Goal: Transaction & Acquisition: Obtain resource

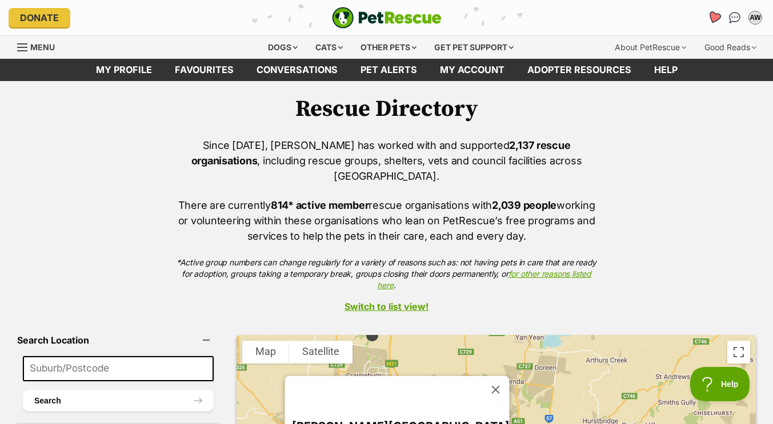
click at [716, 21] on icon "Favourites" at bounding box center [714, 17] width 15 height 15
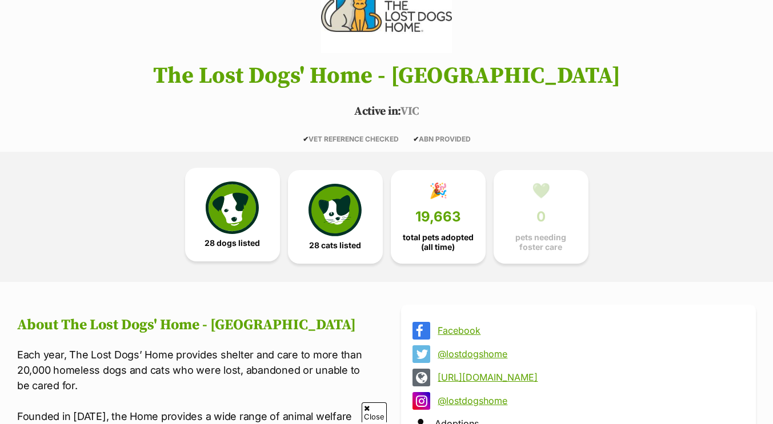
click at [226, 216] on img at bounding box center [232, 208] width 53 height 53
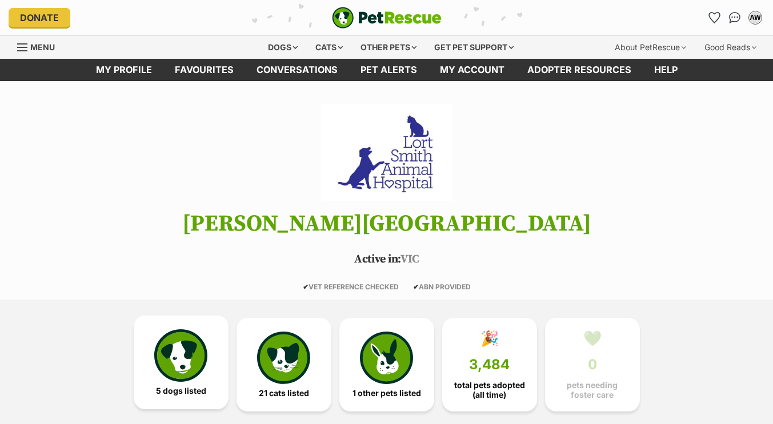
drag, startPoint x: 0, startPoint y: 0, endPoint x: 193, endPoint y: 362, distance: 410.5
click at [193, 362] on img at bounding box center [180, 356] width 53 height 53
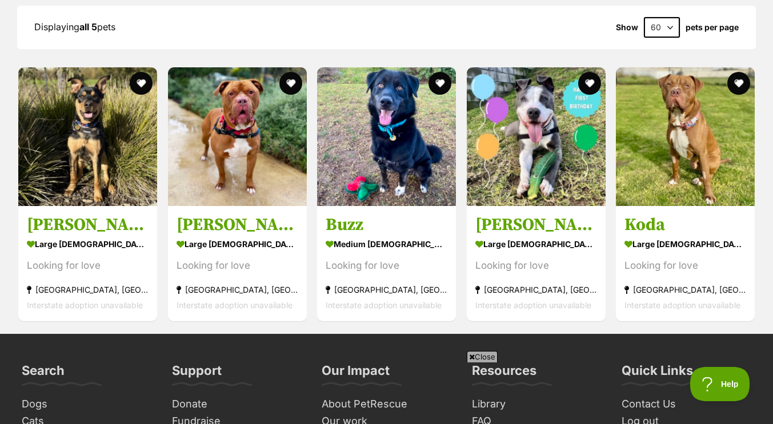
scroll to position [1136, 0]
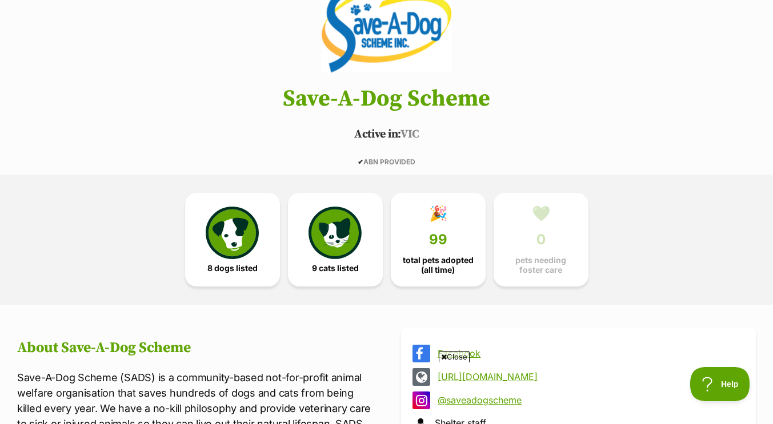
scroll to position [125, 0]
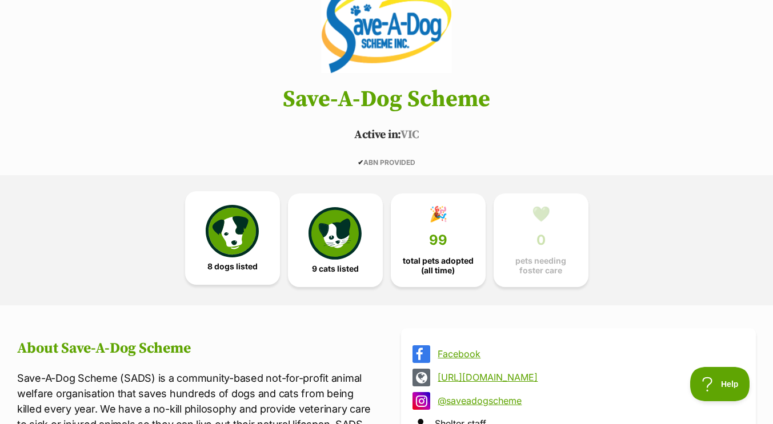
click at [257, 247] on img at bounding box center [232, 231] width 53 height 53
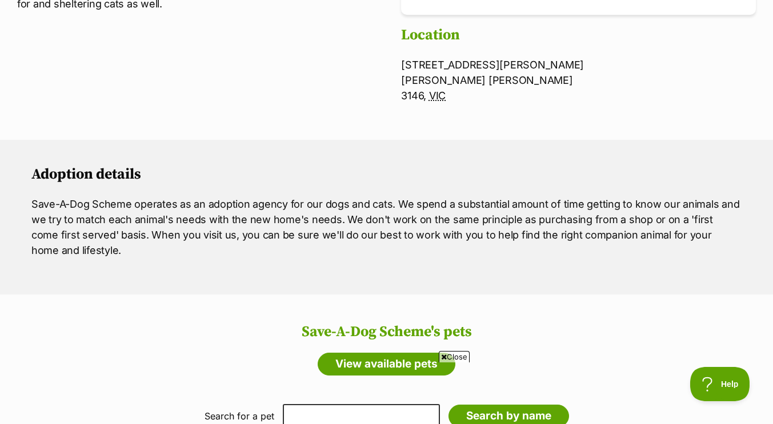
scroll to position [554, 0]
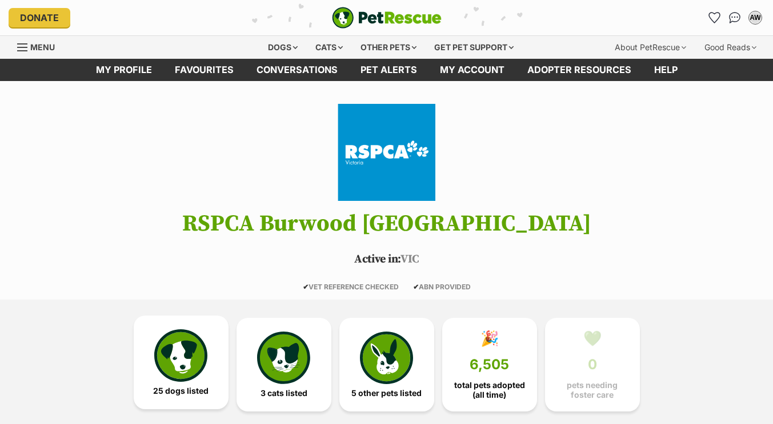
click at [195, 334] on img at bounding box center [180, 356] width 53 height 53
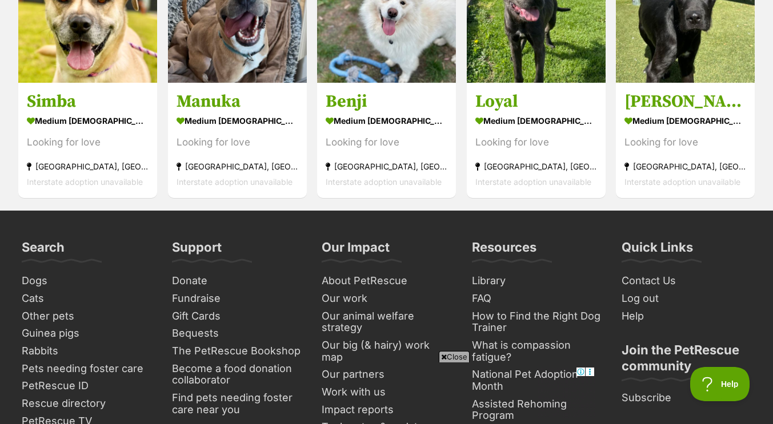
scroll to position [2308, 0]
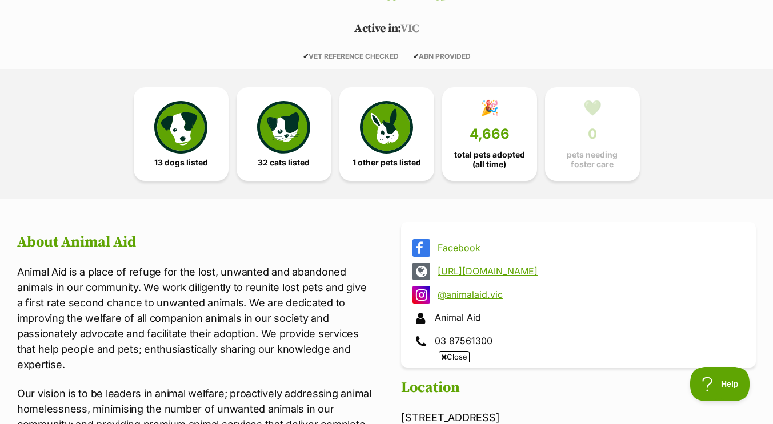
scroll to position [231, 0]
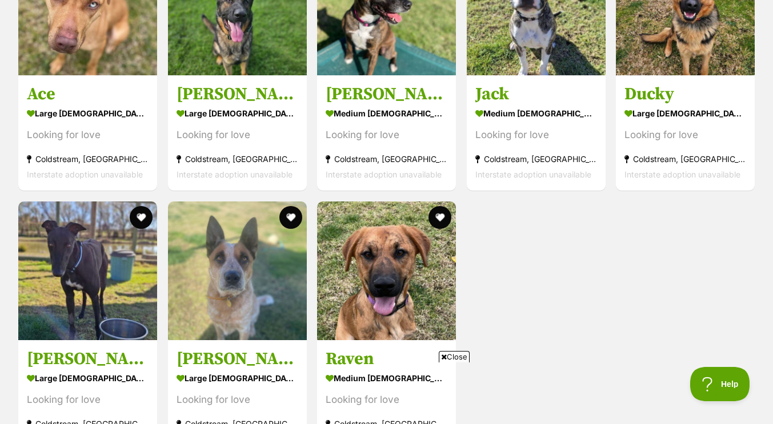
scroll to position [1435, 0]
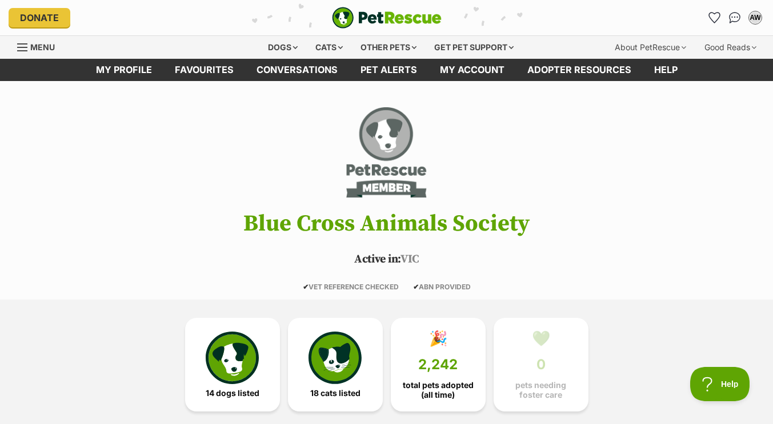
scroll to position [7, 0]
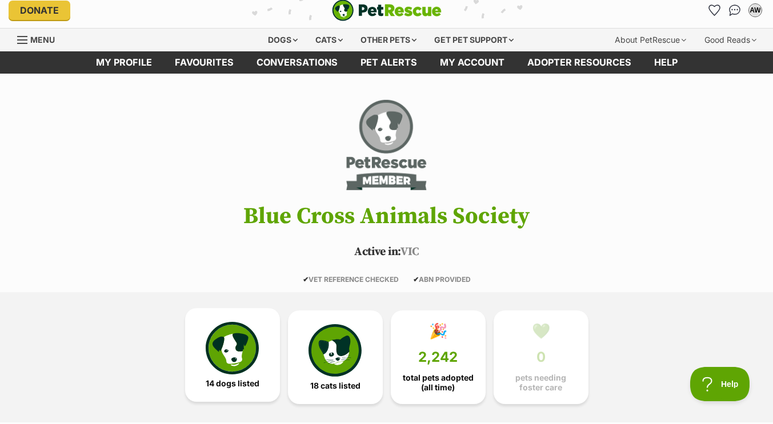
click at [235, 361] on img at bounding box center [232, 348] width 53 height 53
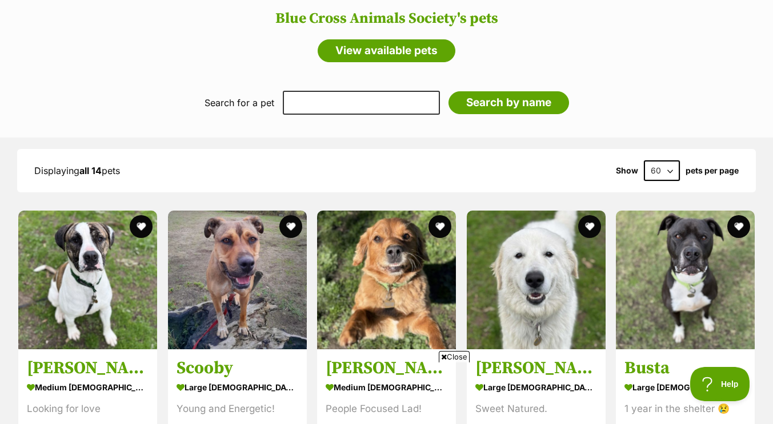
scroll to position [1100, 0]
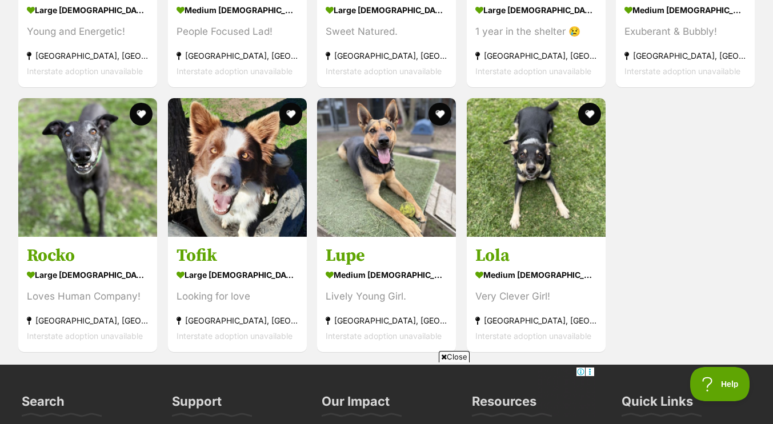
scroll to position [1735, 0]
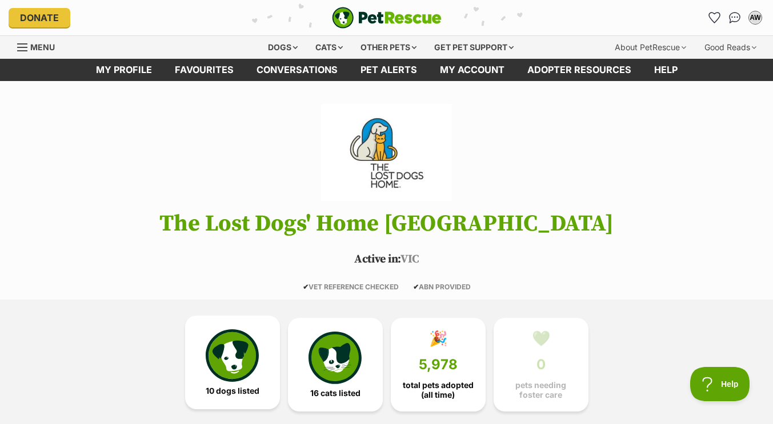
click at [249, 347] on img at bounding box center [232, 356] width 53 height 53
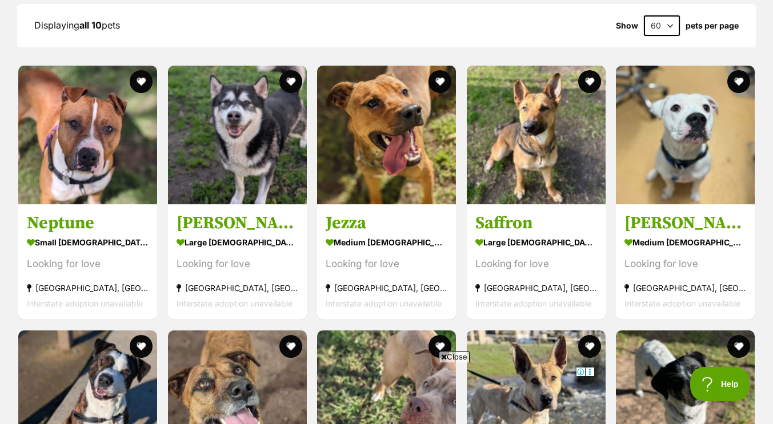
scroll to position [846, 0]
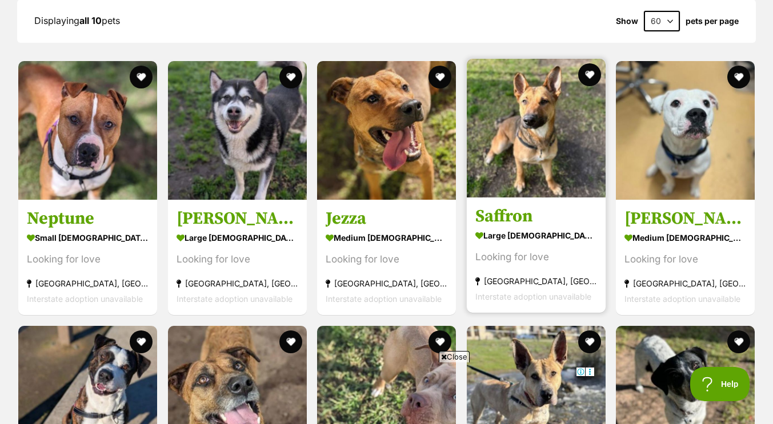
click at [529, 209] on h3 "Saffron" at bounding box center [536, 217] width 122 height 22
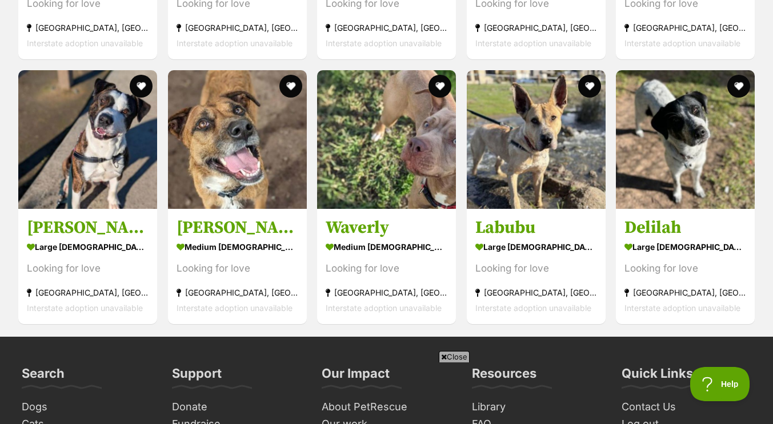
scroll to position [1103, 0]
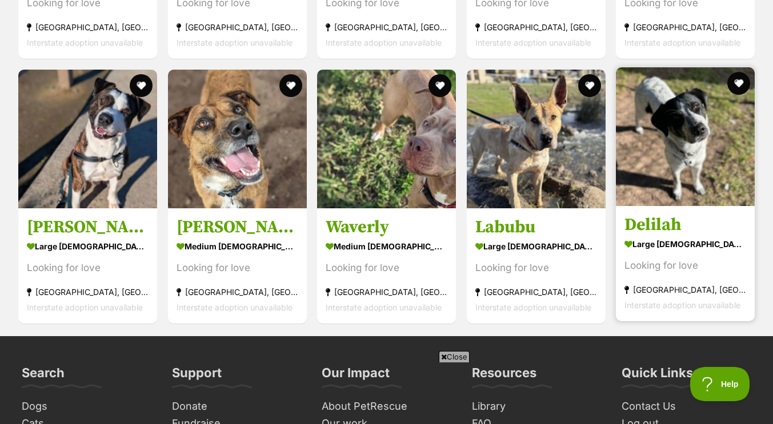
click at [661, 226] on h3 "Delilah" at bounding box center [685, 225] width 122 height 22
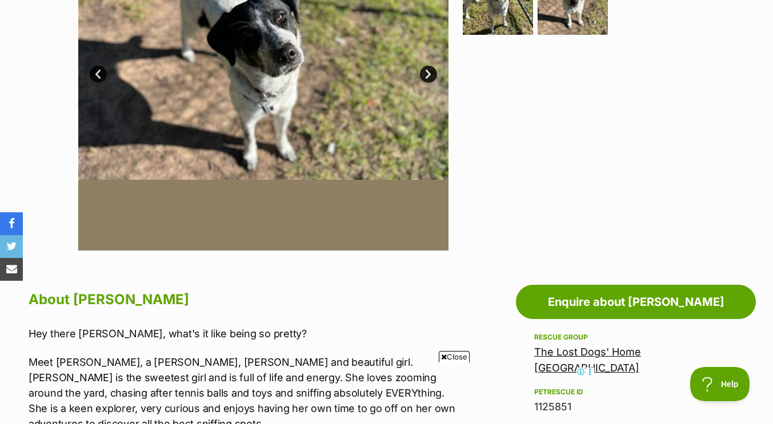
scroll to position [490, 0]
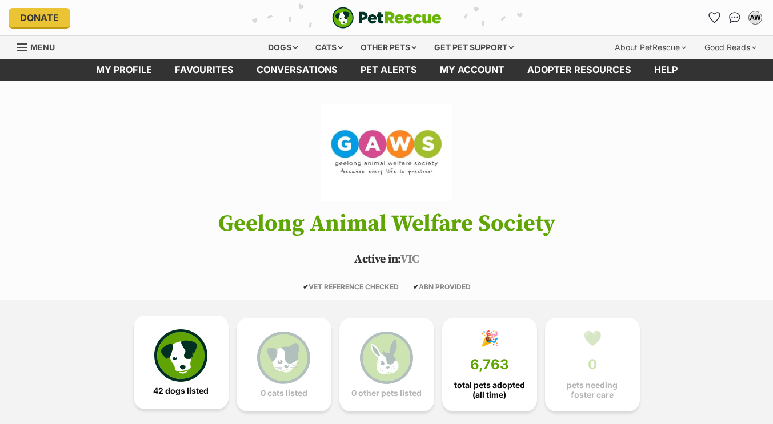
click at [182, 337] on img at bounding box center [180, 356] width 53 height 53
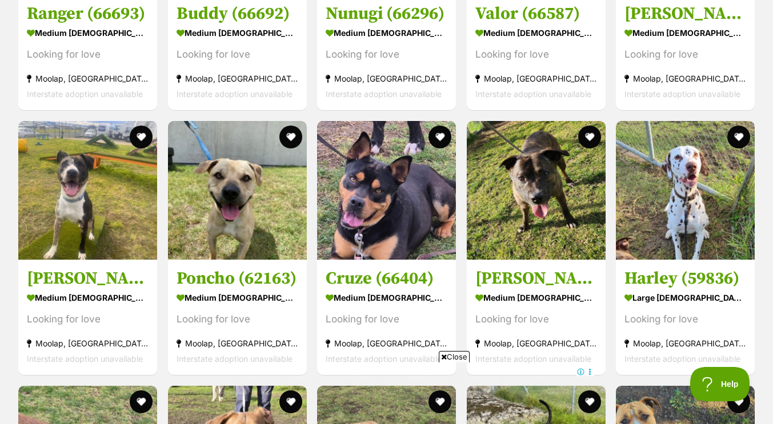
scroll to position [1942, 0]
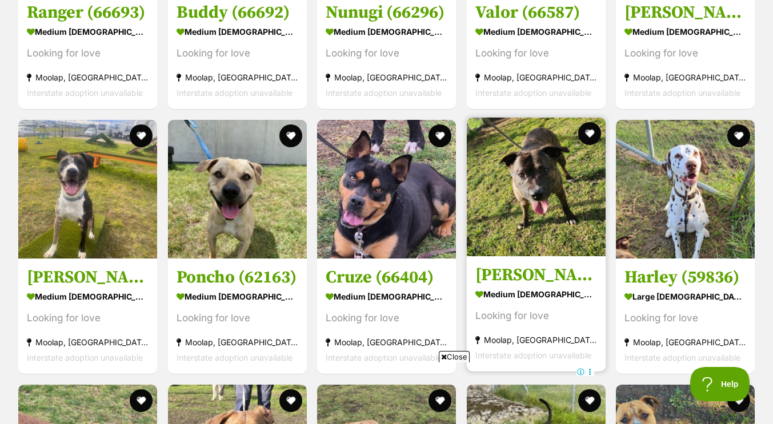
click at [512, 274] on h3 "[PERSON_NAME] Duck (66535)" at bounding box center [536, 276] width 122 height 22
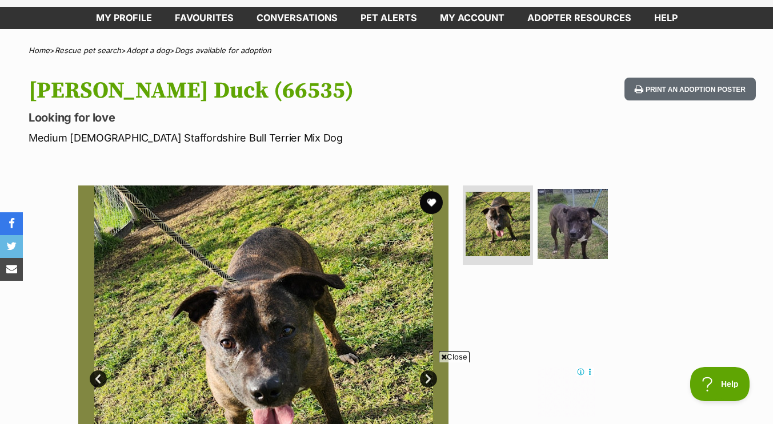
scroll to position [106, 0]
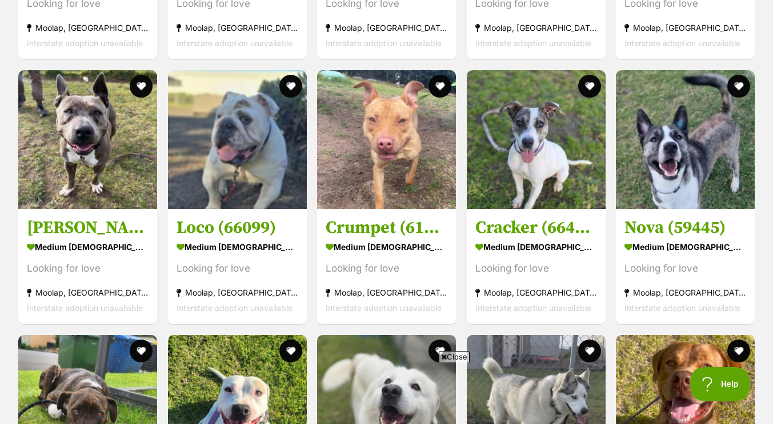
scroll to position [2788, 0]
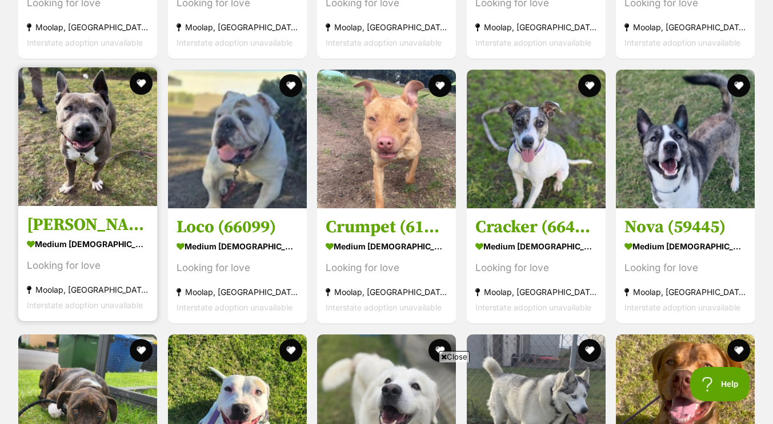
click at [67, 227] on h3 "Drita (64202)" at bounding box center [88, 225] width 122 height 22
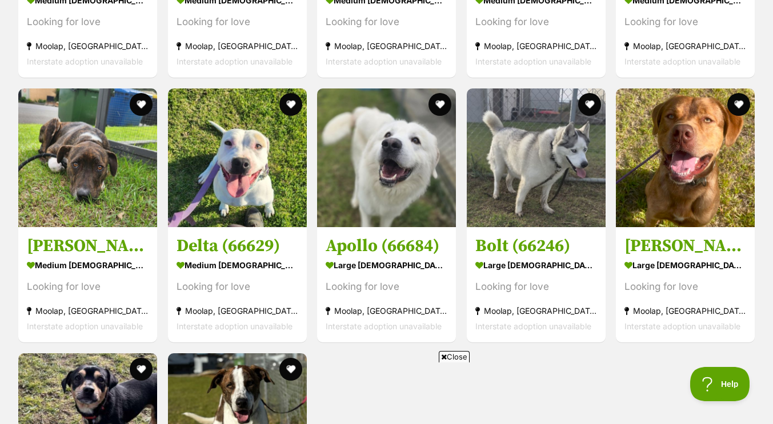
scroll to position [3090, 0]
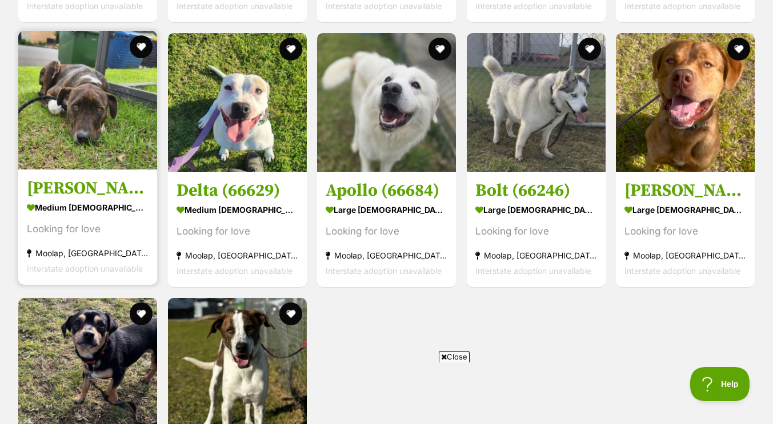
click at [99, 173] on link "Luna (66121) medium female Dog Looking for love Moolap, VIC Interstate adoption…" at bounding box center [87, 227] width 139 height 116
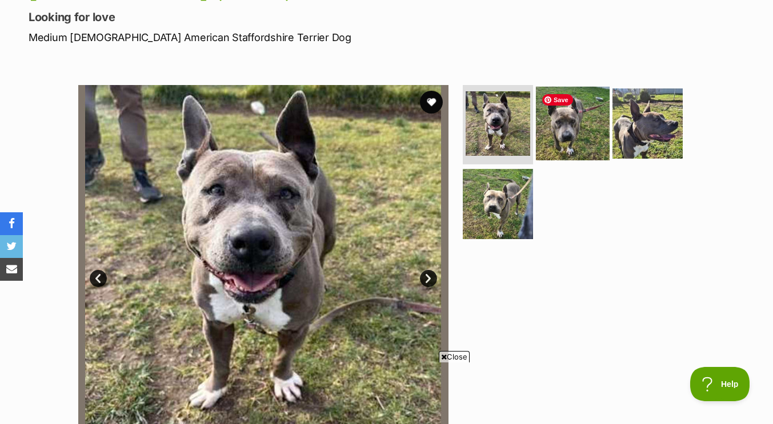
click at [566, 130] on img at bounding box center [573, 123] width 74 height 74
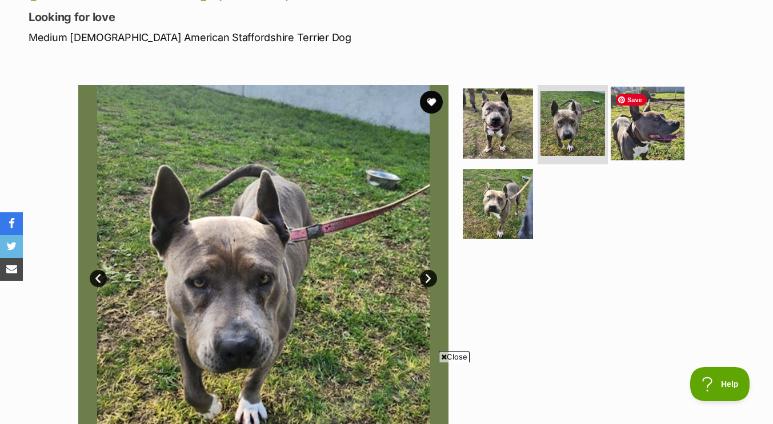
click at [638, 127] on img at bounding box center [648, 123] width 74 height 74
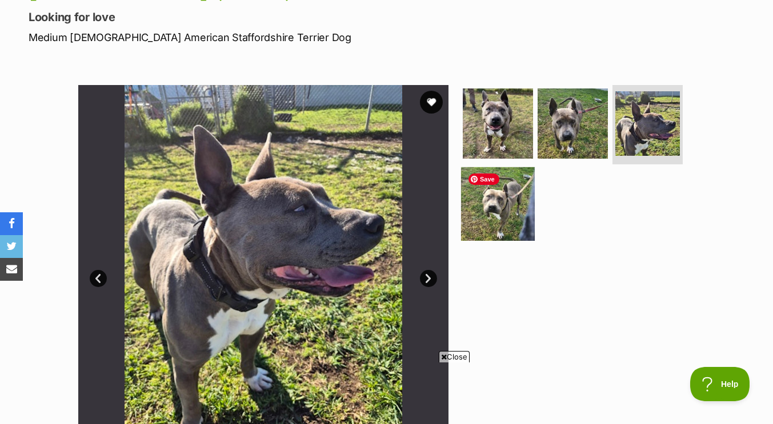
click at [488, 190] on img at bounding box center [498, 204] width 74 height 74
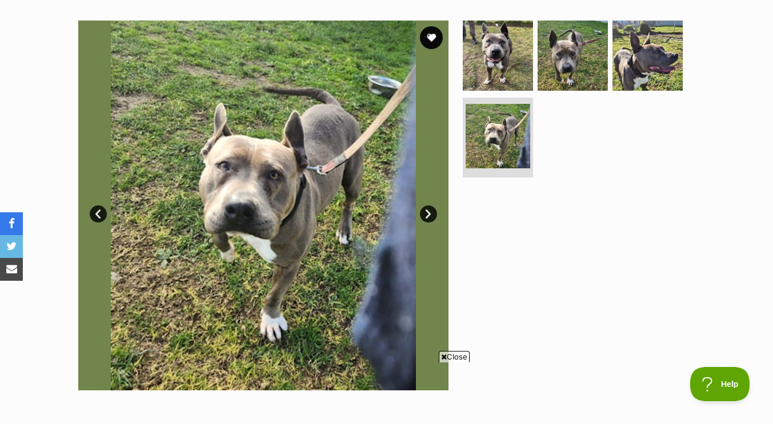
scroll to position [225, 0]
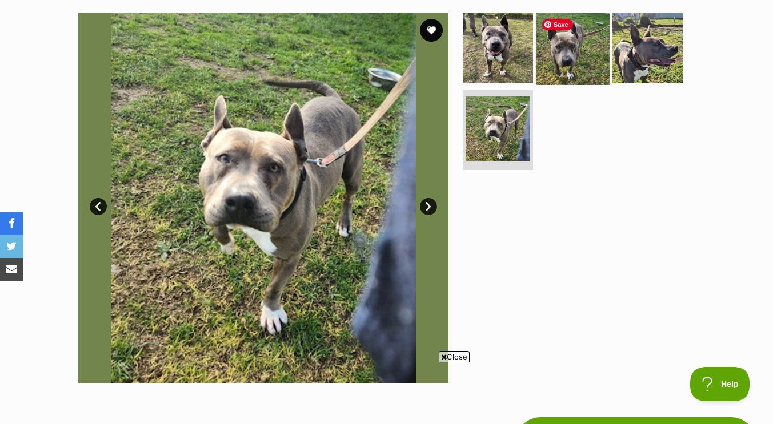
click at [557, 55] on img at bounding box center [573, 48] width 74 height 74
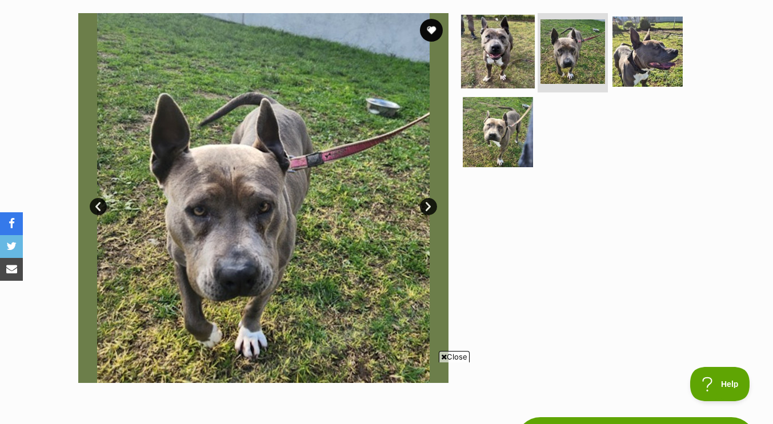
click at [485, 57] on img at bounding box center [498, 51] width 74 height 74
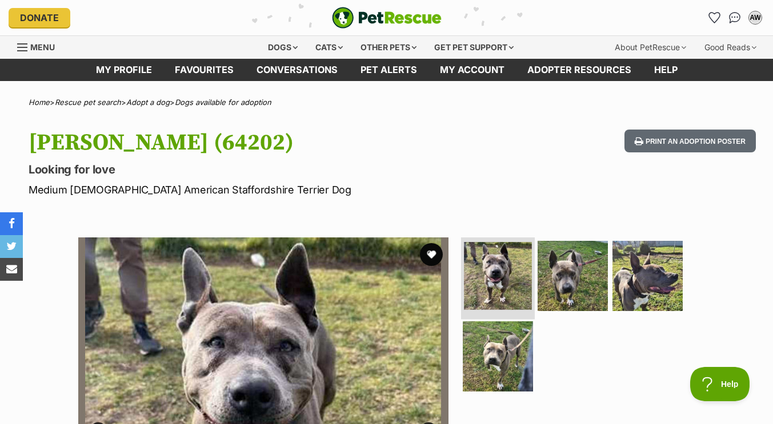
scroll to position [1, 0]
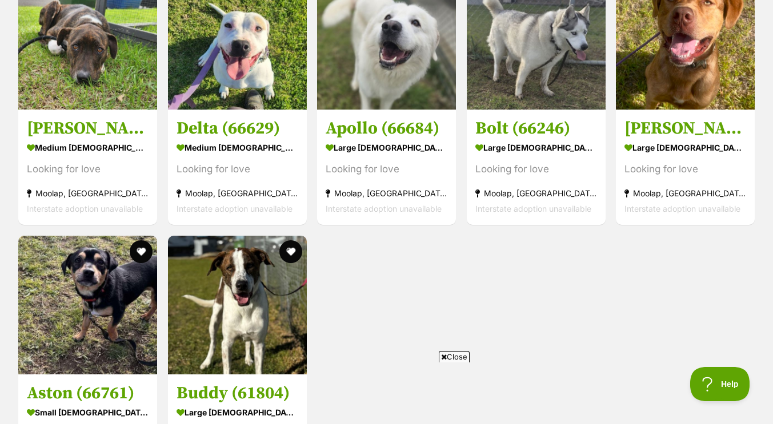
scroll to position [3151, 0]
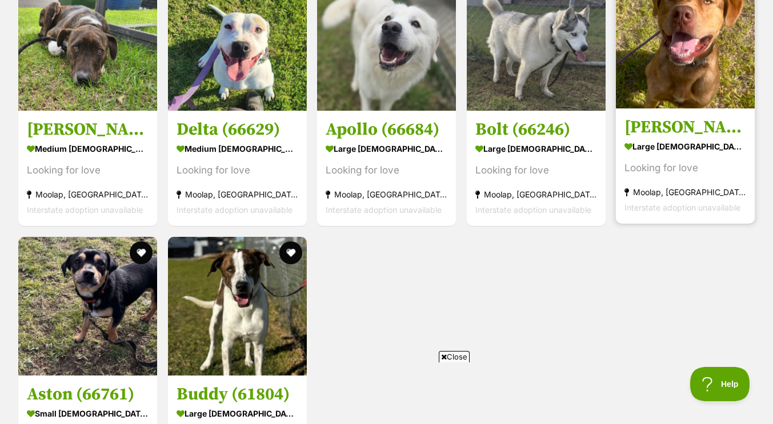
click at [675, 95] on img at bounding box center [685, 39] width 139 height 139
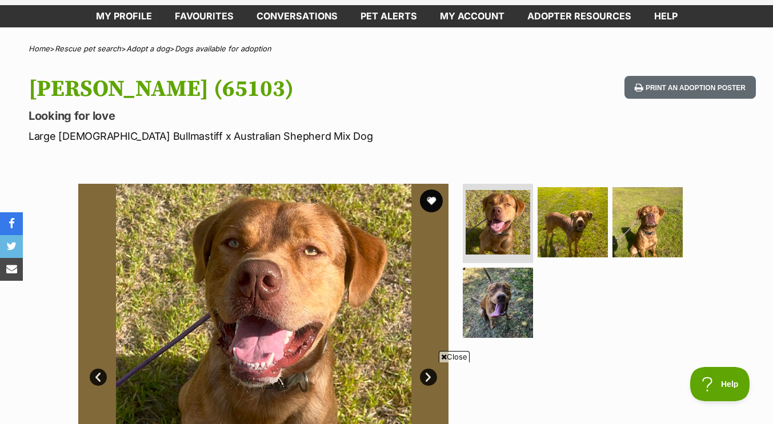
scroll to position [54, 0]
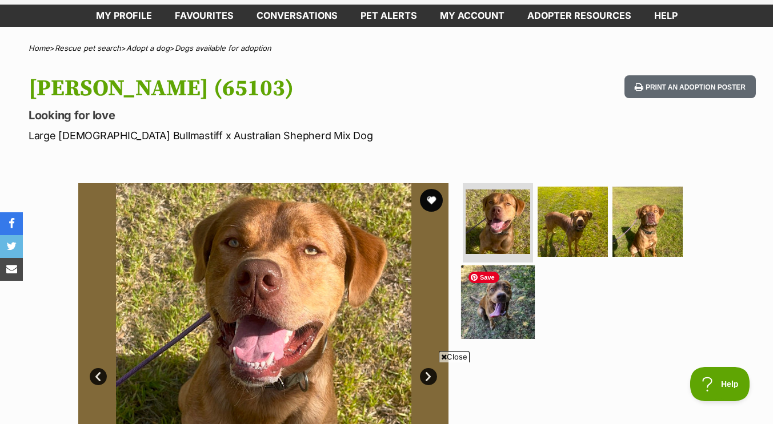
click at [494, 302] on img at bounding box center [498, 303] width 74 height 74
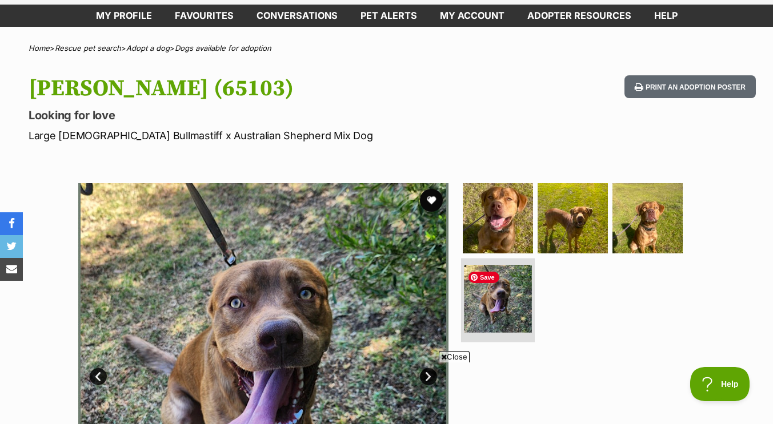
scroll to position [202, 0]
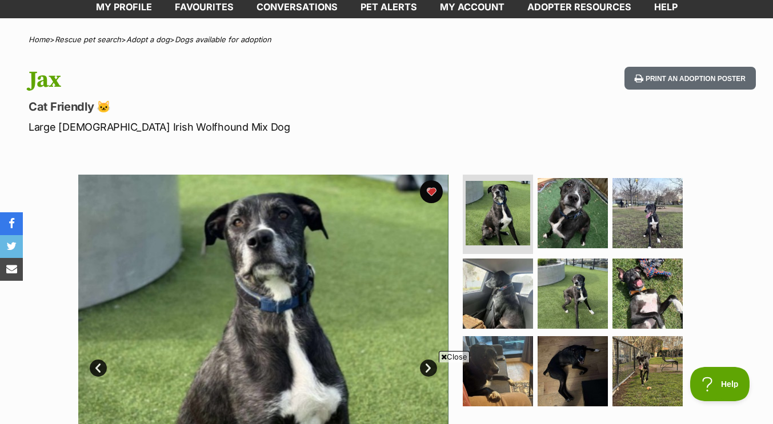
scroll to position [87, 0]
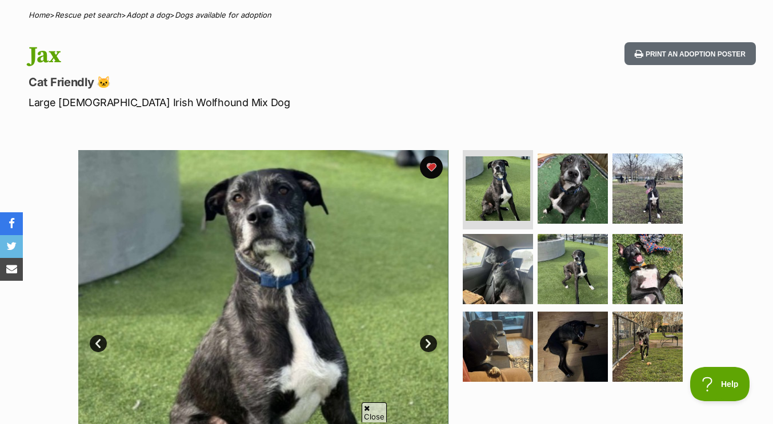
click at [185, 64] on h1 "Jax" at bounding box center [250, 55] width 443 height 26
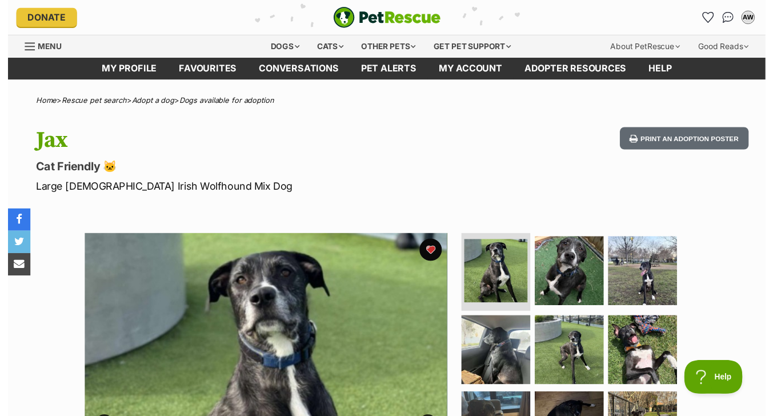
scroll to position [0, 0]
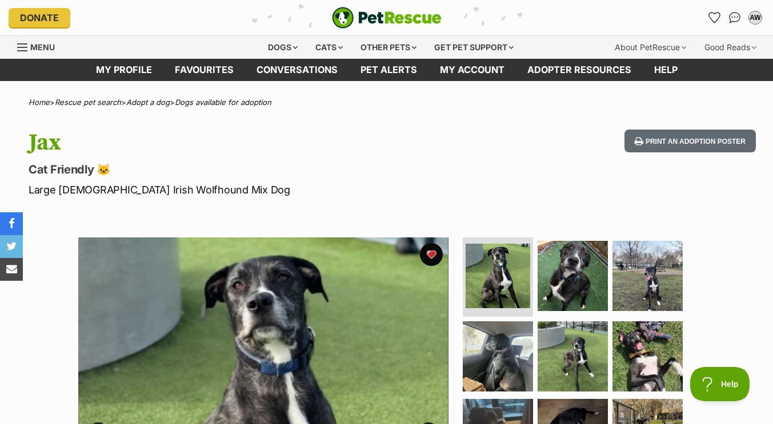
click at [21, 53] on link "Menu" at bounding box center [40, 46] width 46 height 21
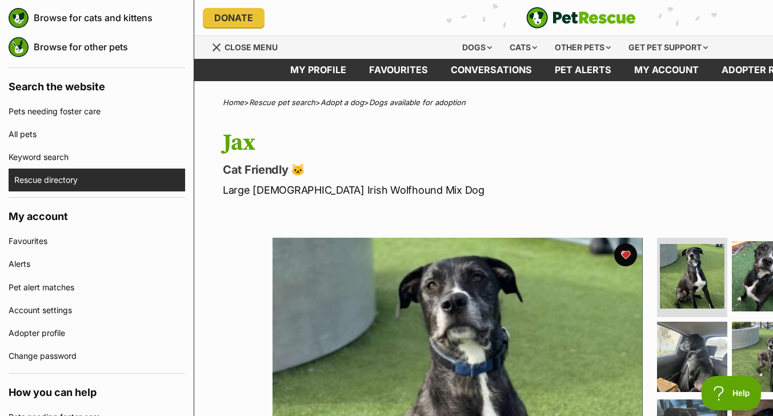
click at [53, 182] on link "Rescue directory" at bounding box center [99, 180] width 171 height 23
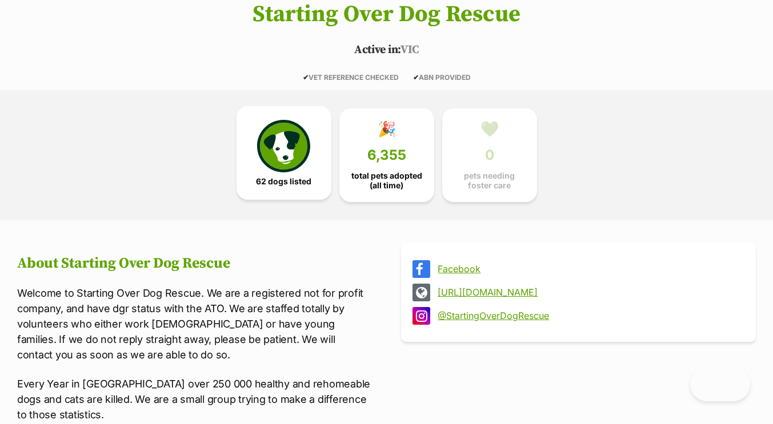
click at [307, 159] on img at bounding box center [283, 146] width 53 height 53
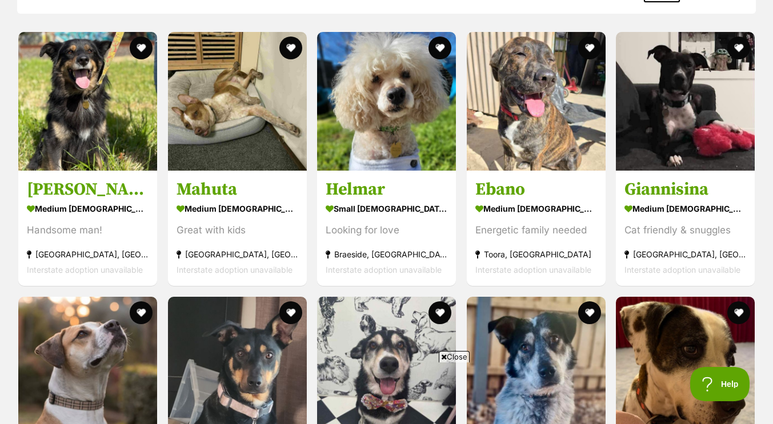
scroll to position [1356, 0]
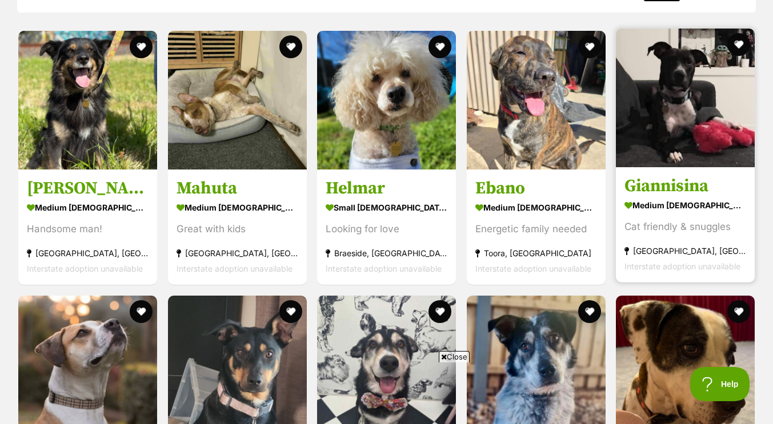
click at [683, 183] on h3 "Giannisina" at bounding box center [685, 186] width 122 height 22
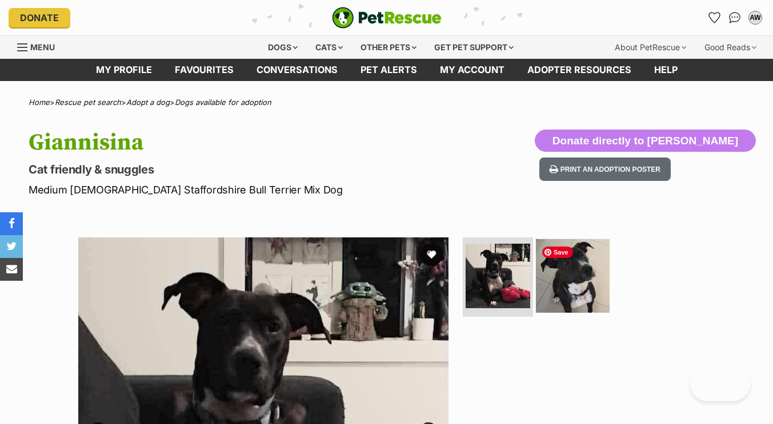
click at [574, 268] on img at bounding box center [573, 276] width 74 height 74
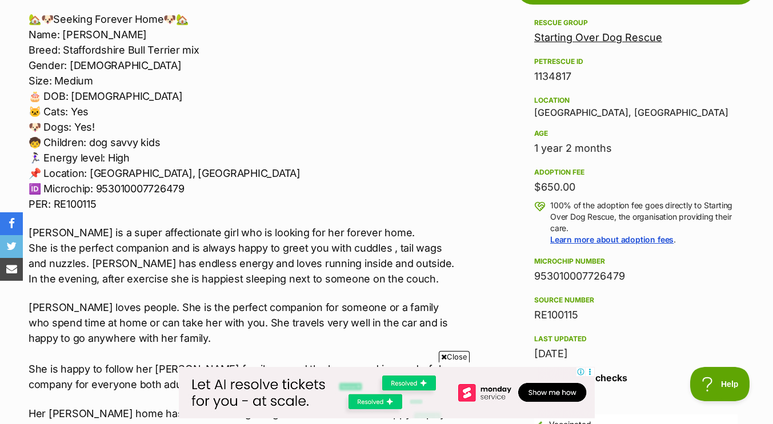
scroll to position [672, 0]
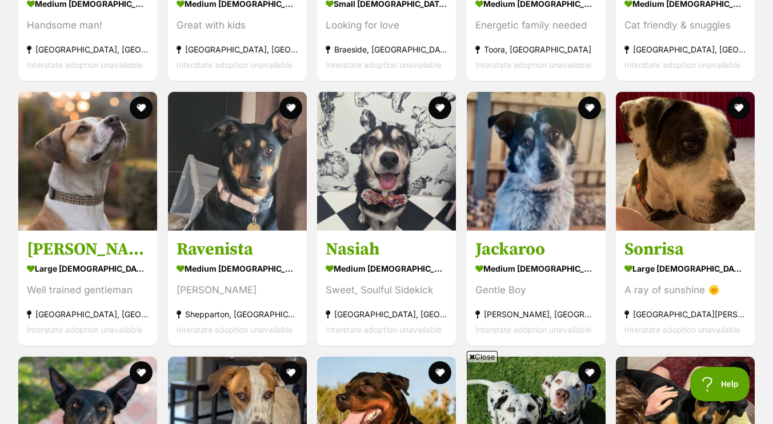
scroll to position [1613, 0]
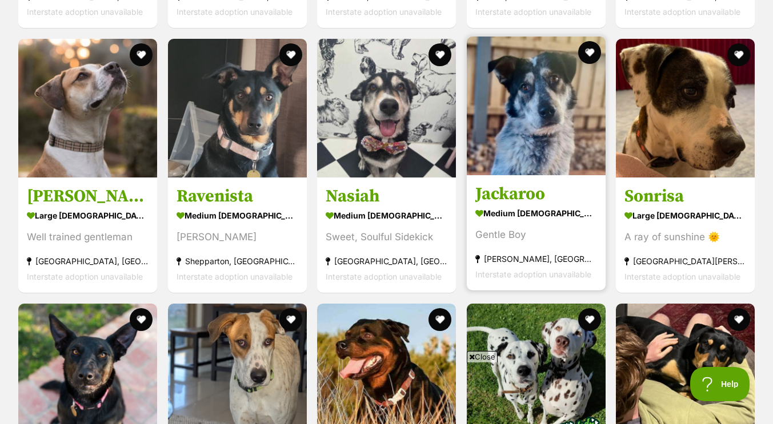
click at [499, 191] on h3 "Jackaroo" at bounding box center [536, 194] width 122 height 22
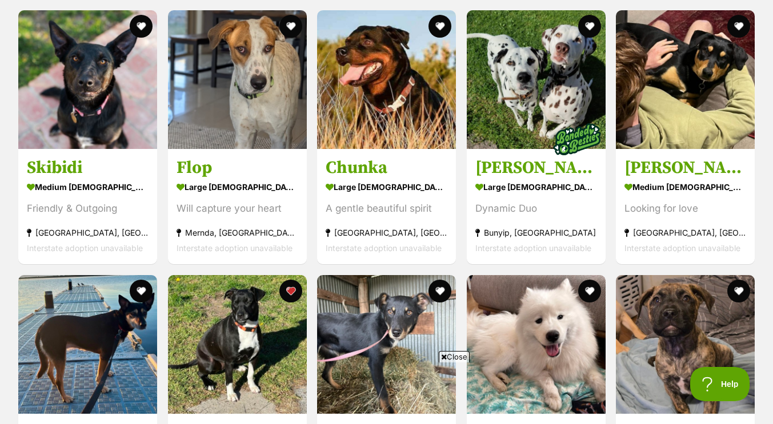
scroll to position [1907, 0]
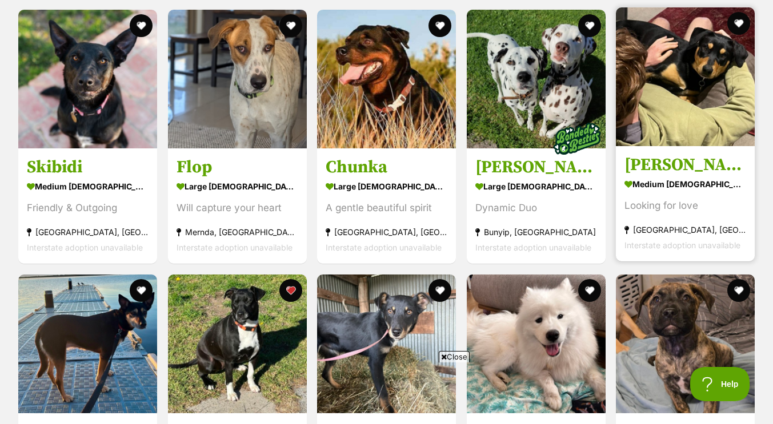
click at [668, 163] on h3 "[PERSON_NAME]" at bounding box center [685, 165] width 122 height 22
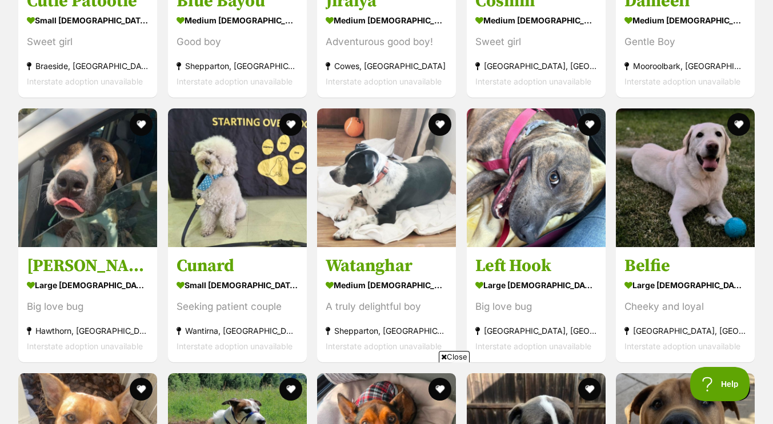
scroll to position [2871, 0]
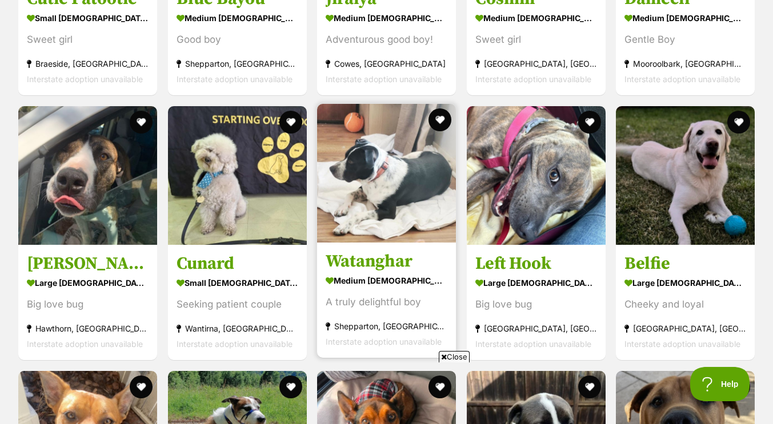
click at [354, 259] on h3 "Watanghar" at bounding box center [387, 262] width 122 height 22
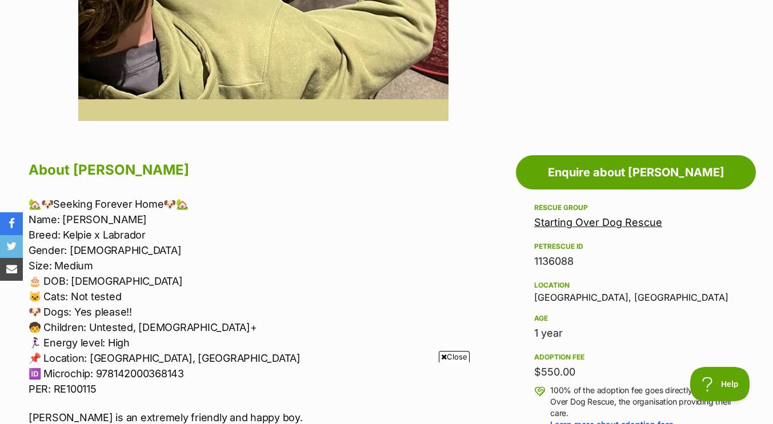
scroll to position [487, 0]
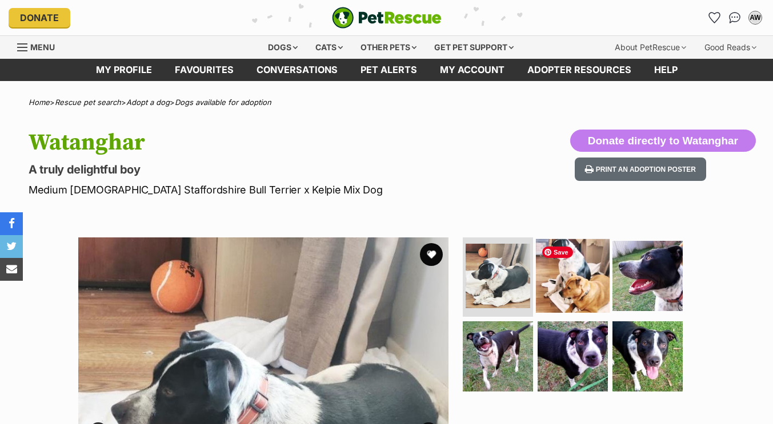
click at [580, 297] on img at bounding box center [573, 276] width 74 height 74
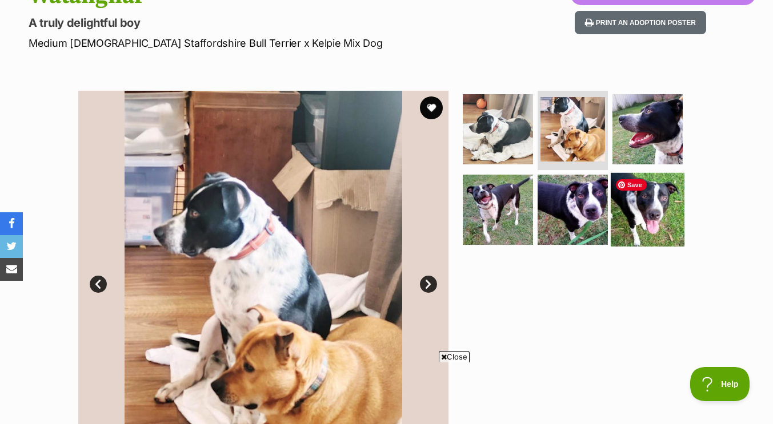
click at [644, 211] on img at bounding box center [648, 210] width 74 height 74
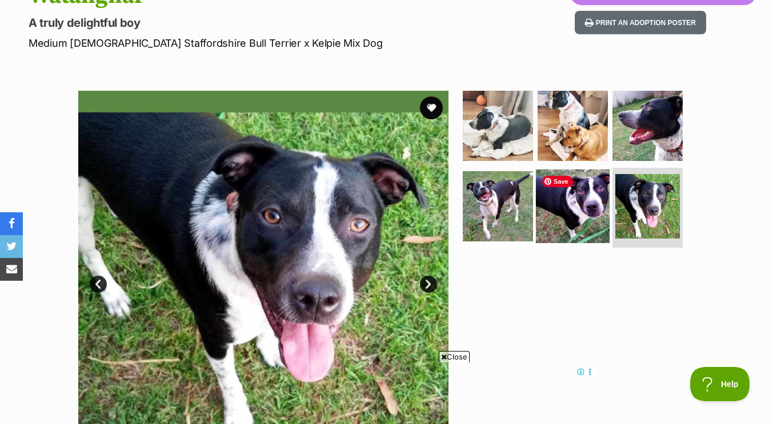
click at [574, 222] on img at bounding box center [573, 207] width 74 height 74
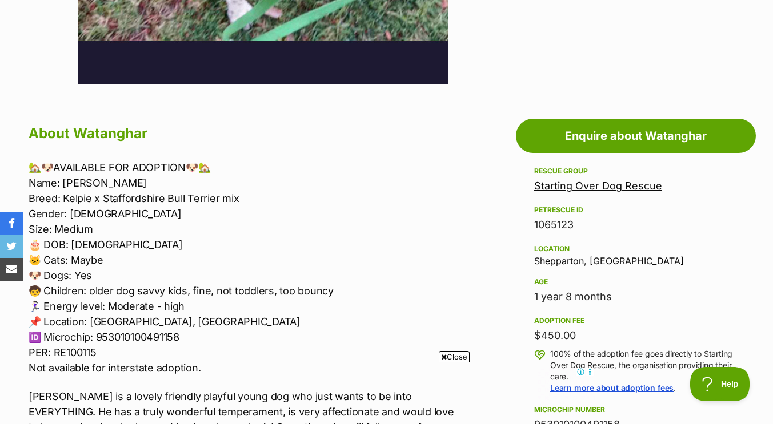
scroll to position [524, 0]
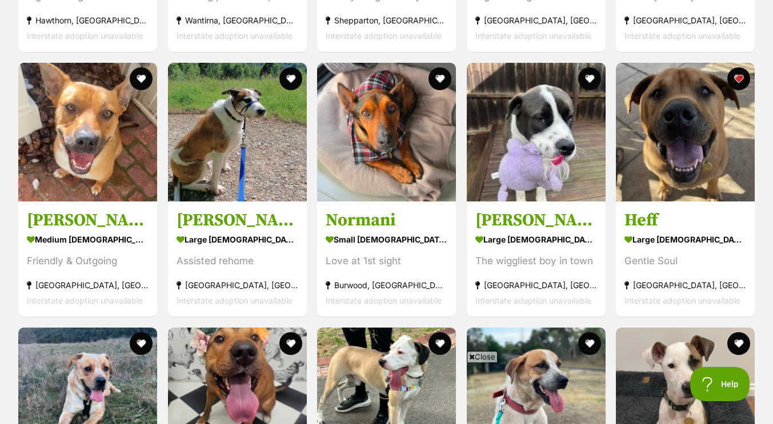
scroll to position [3177, 0]
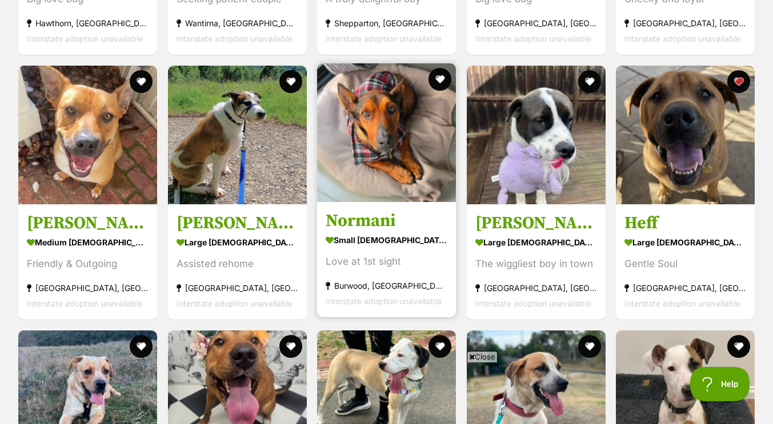
click at [375, 222] on h3 "Normani" at bounding box center [387, 221] width 122 height 22
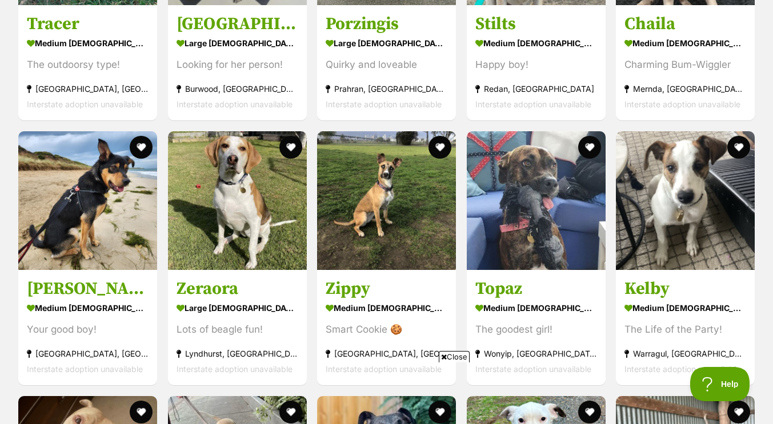
scroll to position [3648, 0]
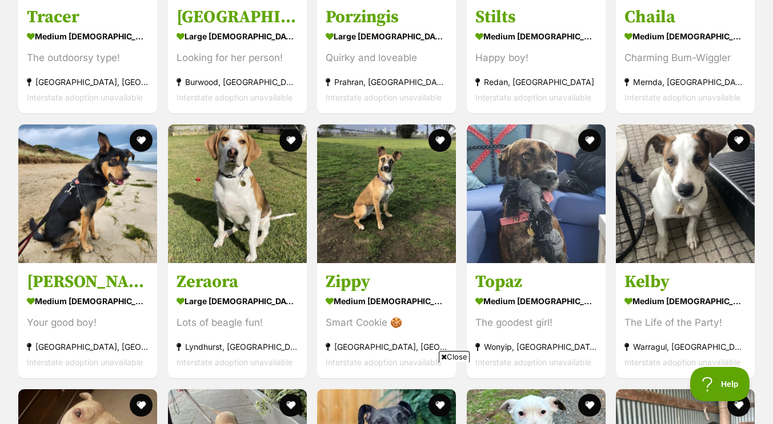
drag, startPoint x: 761, startPoint y: 233, endPoint x: 764, endPoint y: 341, distance: 107.4
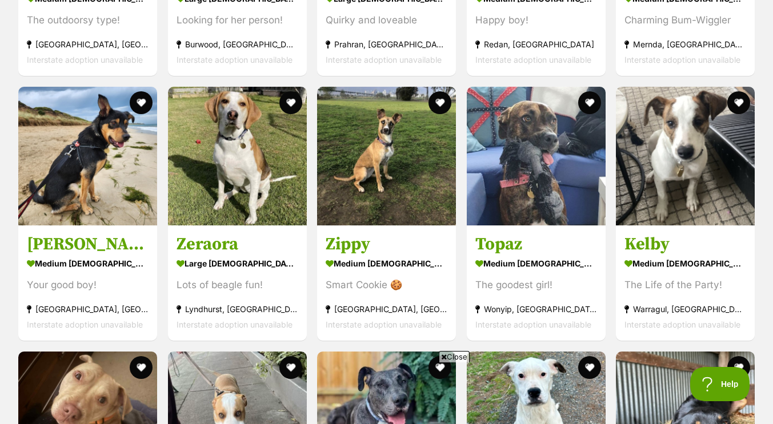
scroll to position [0, 0]
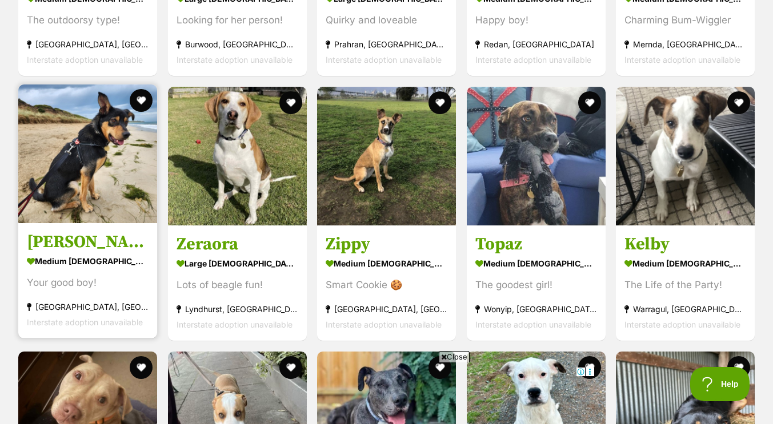
click at [63, 241] on h3 "Hennis" at bounding box center [88, 242] width 122 height 22
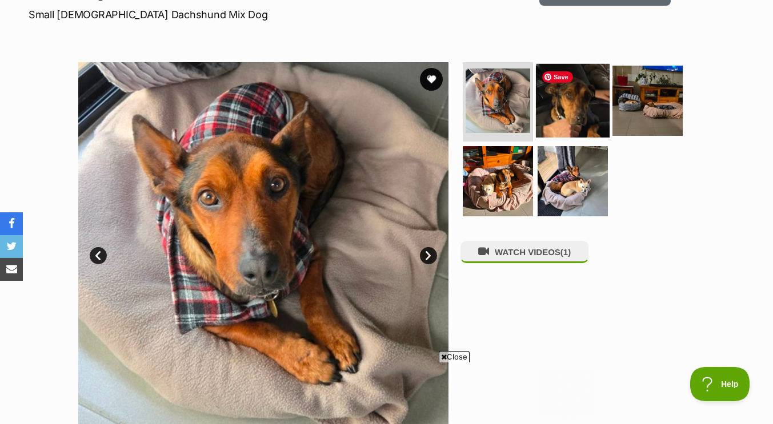
click at [558, 99] on img at bounding box center [573, 100] width 74 height 74
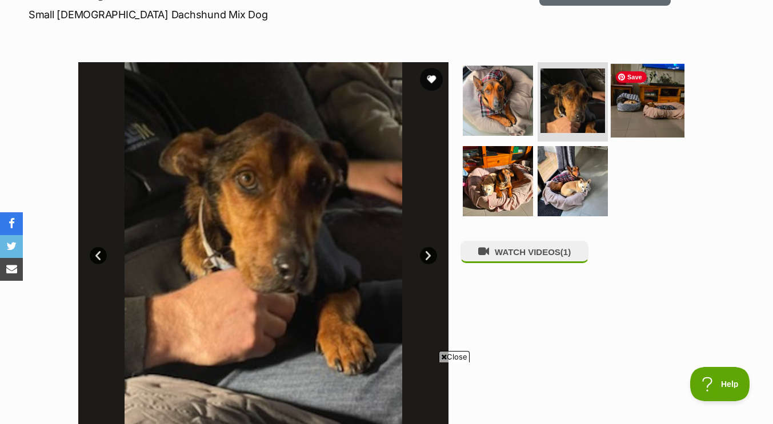
click at [656, 105] on img at bounding box center [648, 100] width 74 height 74
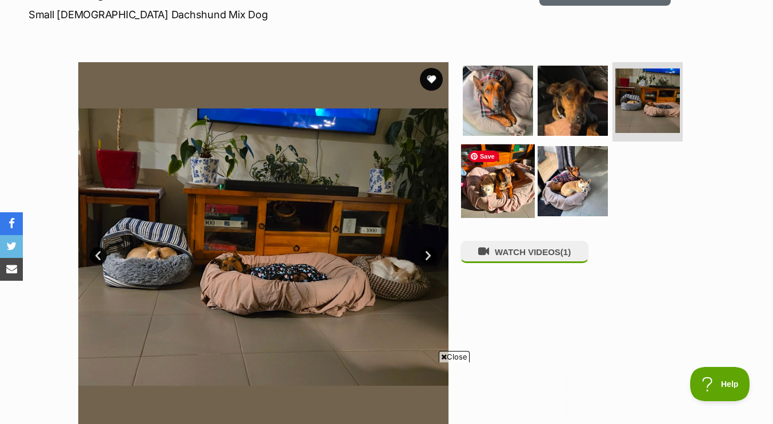
click at [480, 189] on img at bounding box center [498, 182] width 74 height 74
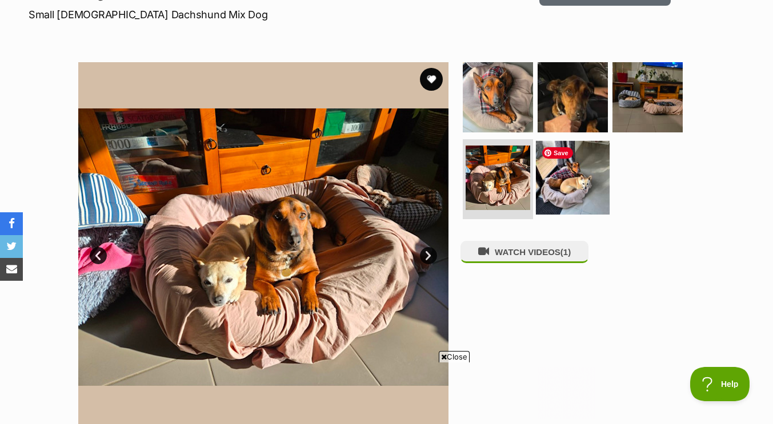
click at [573, 186] on img at bounding box center [573, 178] width 74 height 74
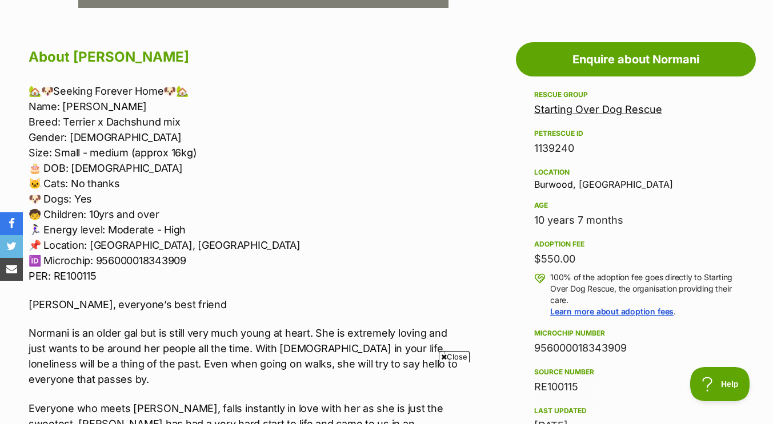
scroll to position [619, 0]
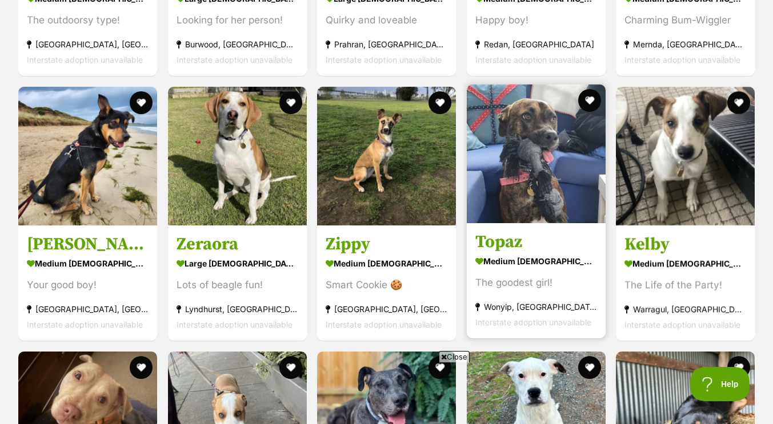
click at [493, 243] on h3 "Topaz" at bounding box center [536, 242] width 122 height 22
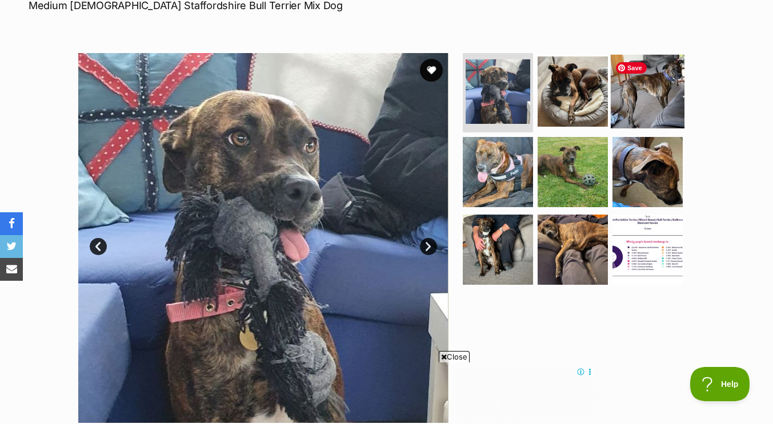
click at [642, 116] on img at bounding box center [648, 91] width 74 height 74
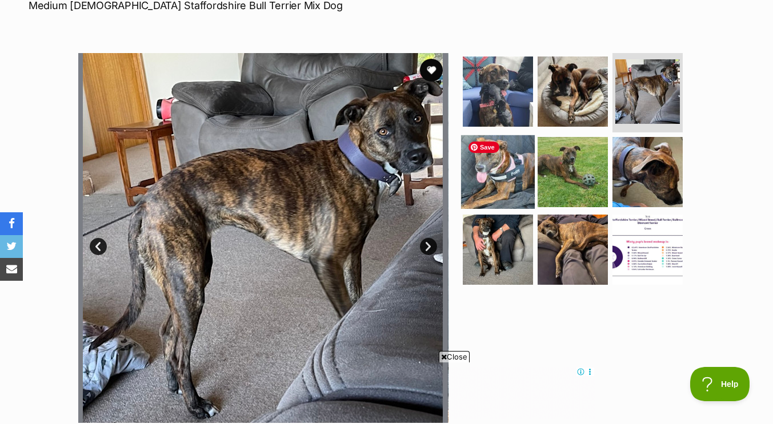
click at [508, 191] on img at bounding box center [498, 172] width 74 height 74
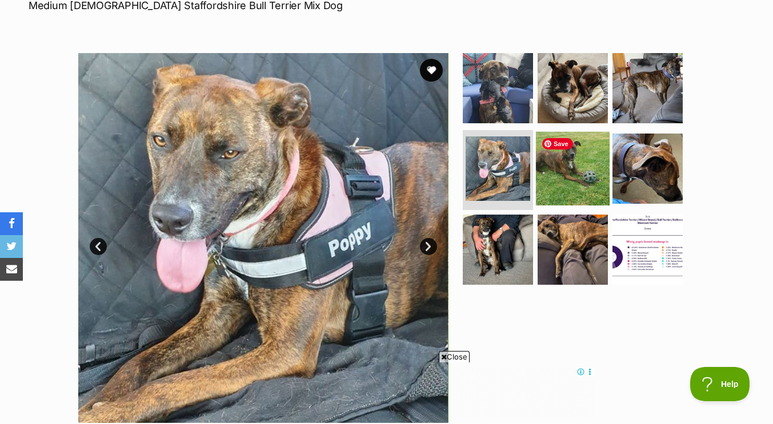
click at [566, 166] on img at bounding box center [573, 169] width 74 height 74
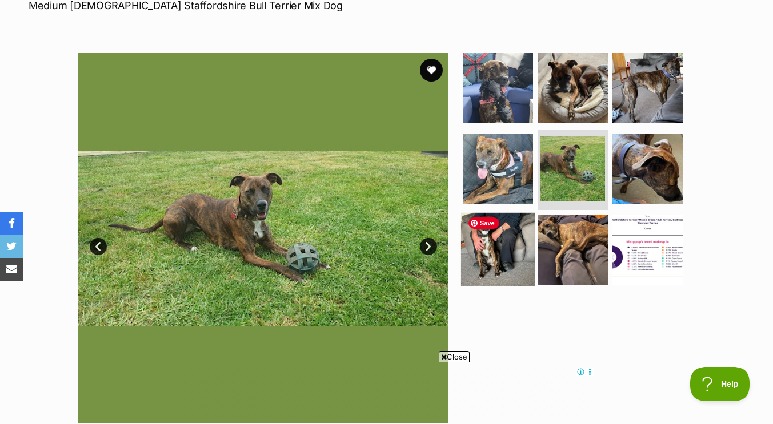
click at [495, 237] on img at bounding box center [498, 250] width 74 height 74
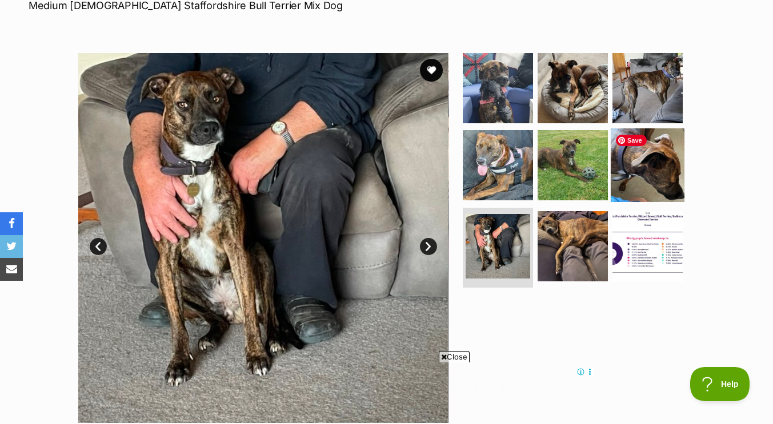
click at [658, 182] on img at bounding box center [648, 166] width 74 height 74
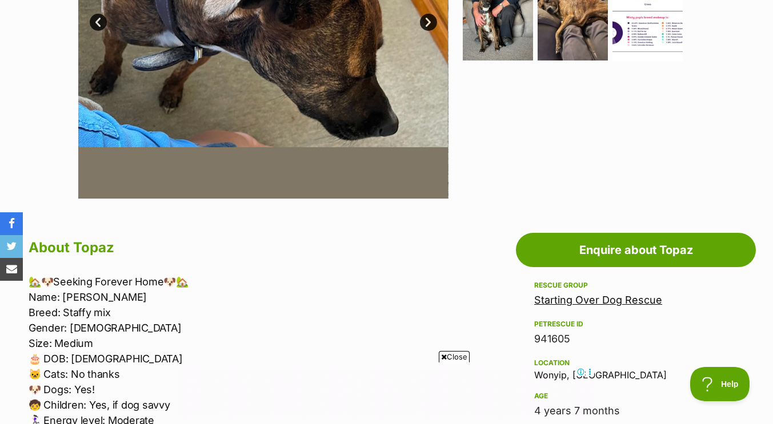
scroll to position [410, 0]
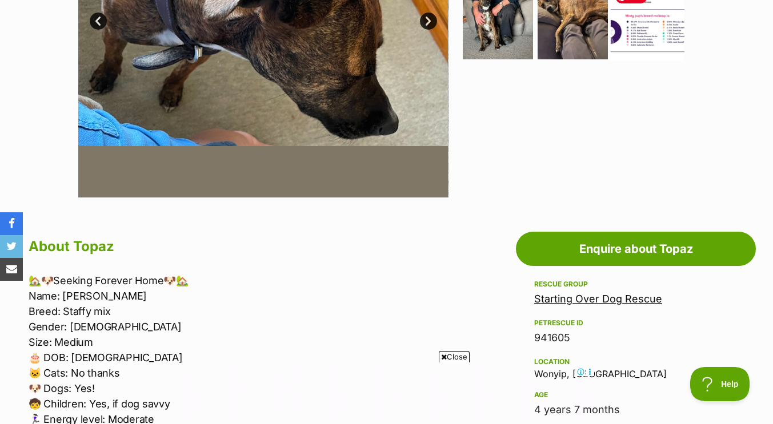
click at [664, 32] on img at bounding box center [648, 24] width 74 height 74
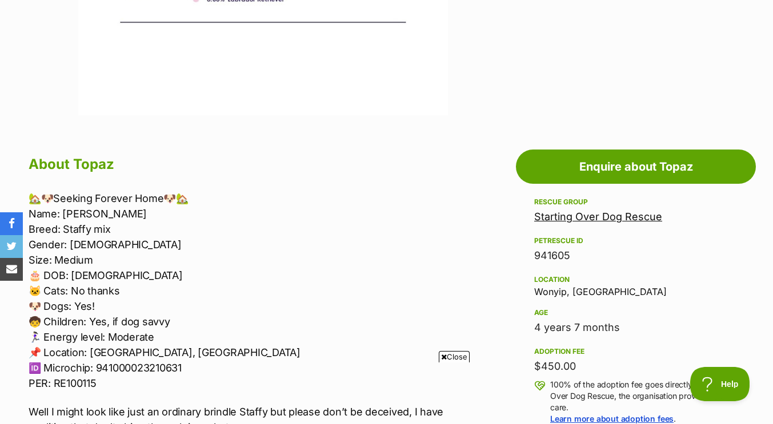
scroll to position [0, 0]
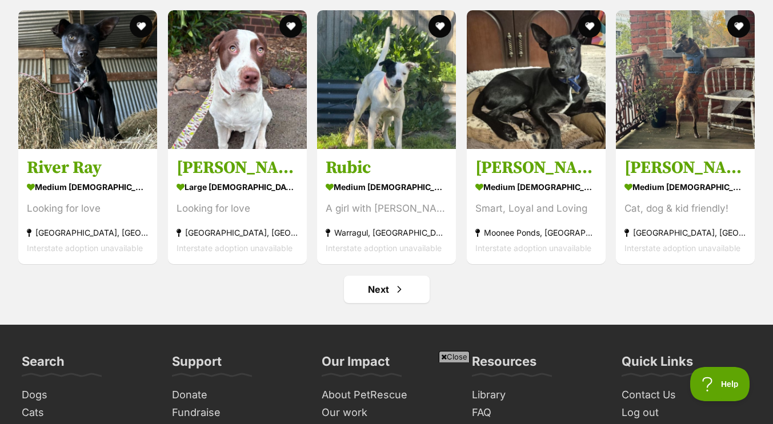
scroll to position [4294, 0]
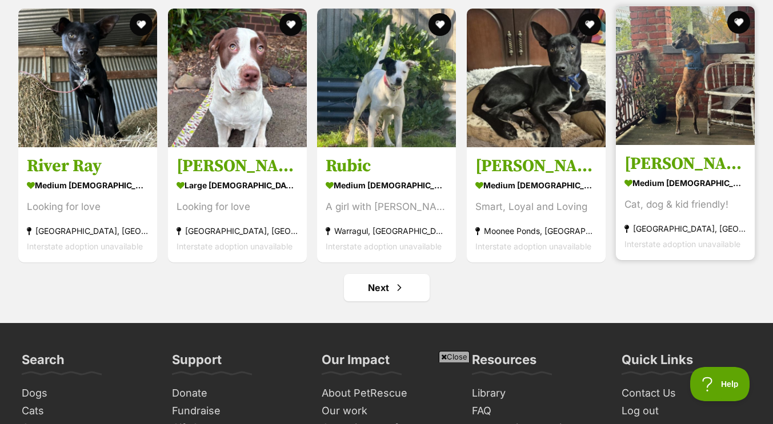
click at [644, 160] on h3 "Gilligan" at bounding box center [685, 164] width 122 height 22
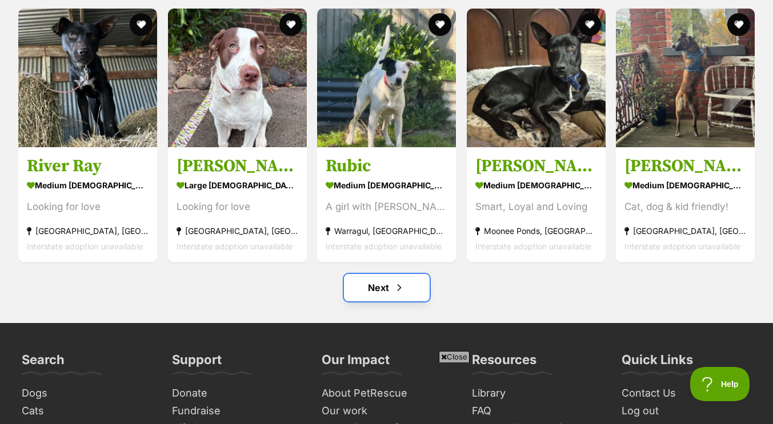
click at [416, 295] on link "Next" at bounding box center [387, 287] width 86 height 27
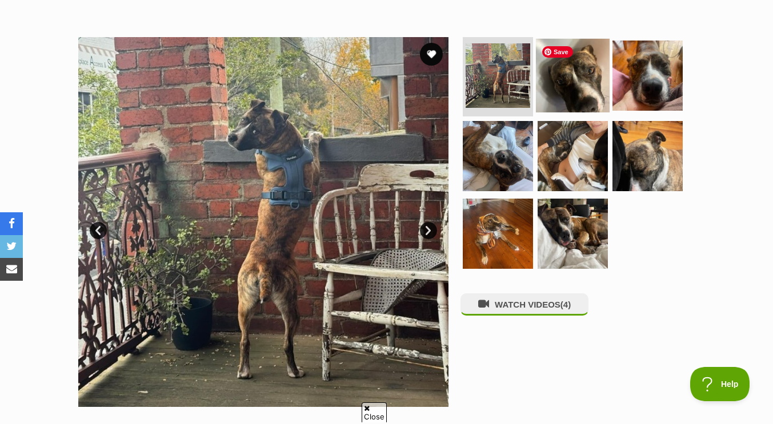
click at [579, 59] on img at bounding box center [573, 75] width 74 height 74
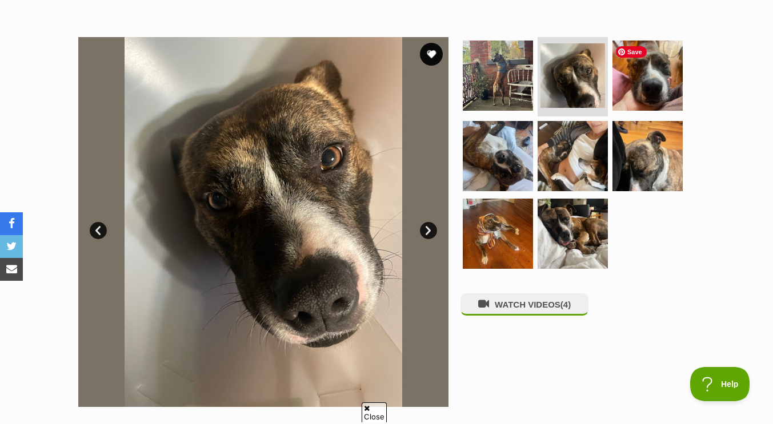
click at [634, 48] on span "Save" at bounding box center [631, 51] width 31 height 11
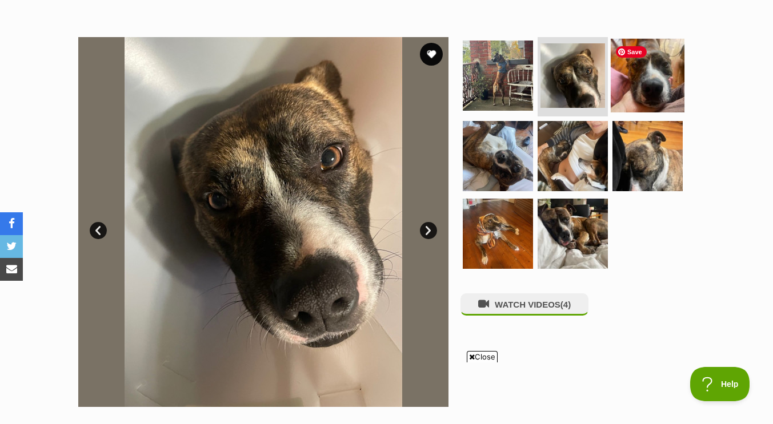
click at [658, 88] on img at bounding box center [648, 75] width 74 height 74
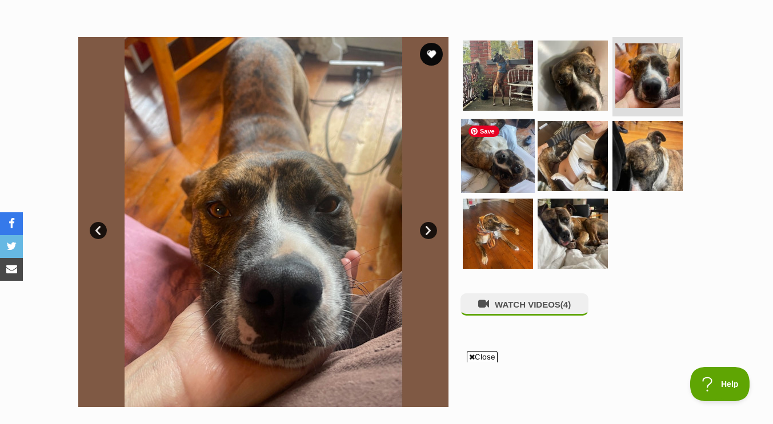
click at [495, 178] on img at bounding box center [498, 156] width 74 height 74
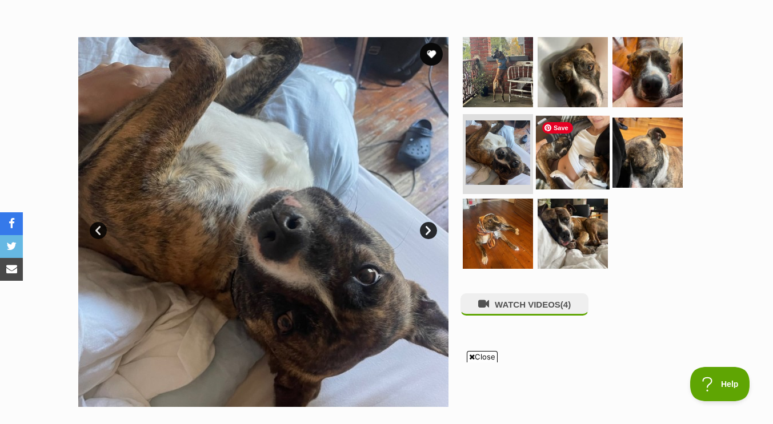
click at [580, 149] on img at bounding box center [573, 153] width 74 height 74
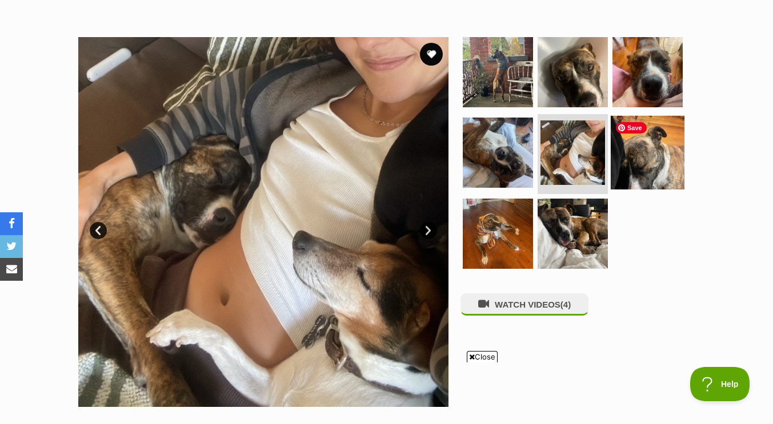
click at [650, 166] on img at bounding box center [648, 153] width 74 height 74
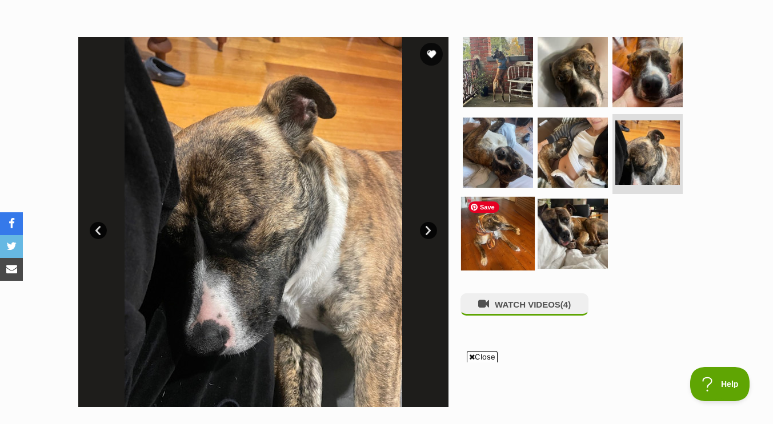
click at [505, 241] on img at bounding box center [498, 234] width 74 height 74
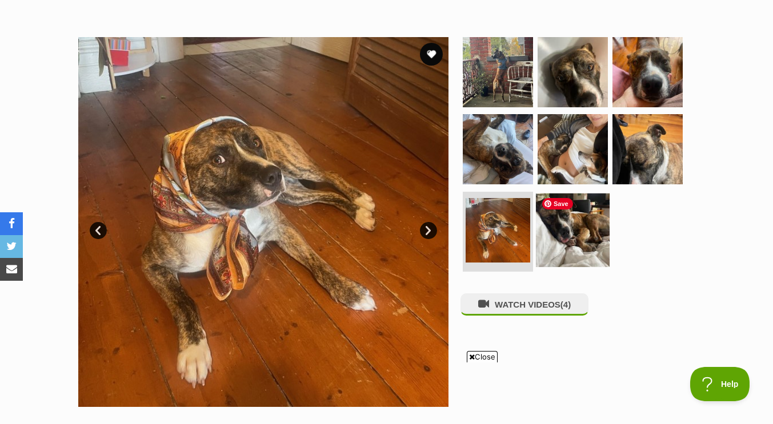
click at [591, 237] on img at bounding box center [573, 231] width 74 height 74
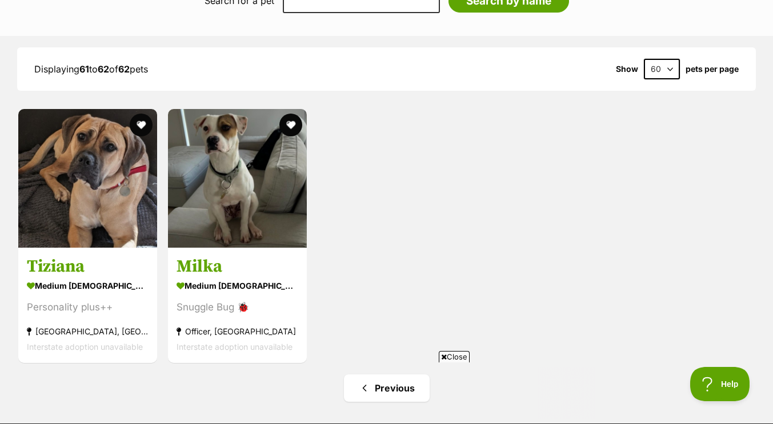
scroll to position [1345, 0]
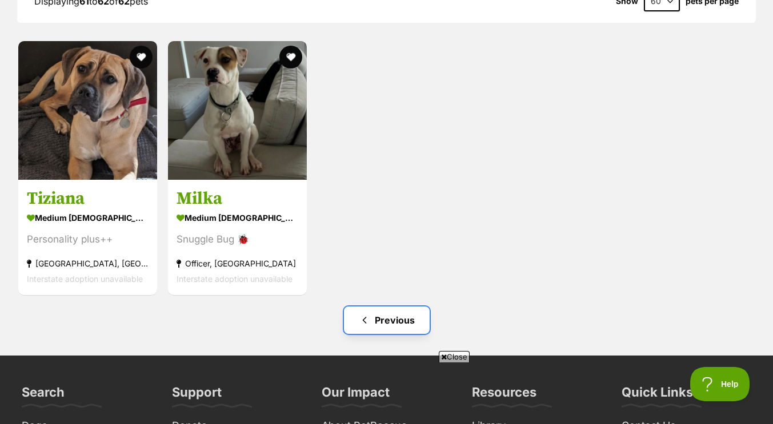
click at [391, 317] on link "Previous" at bounding box center [387, 320] width 86 height 27
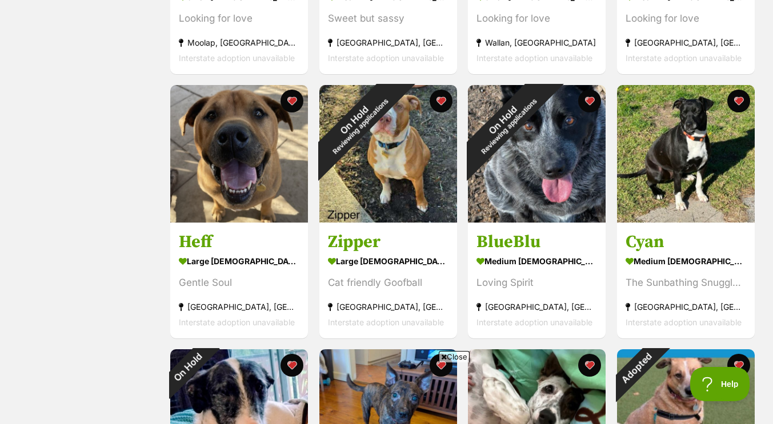
scroll to position [412, 0]
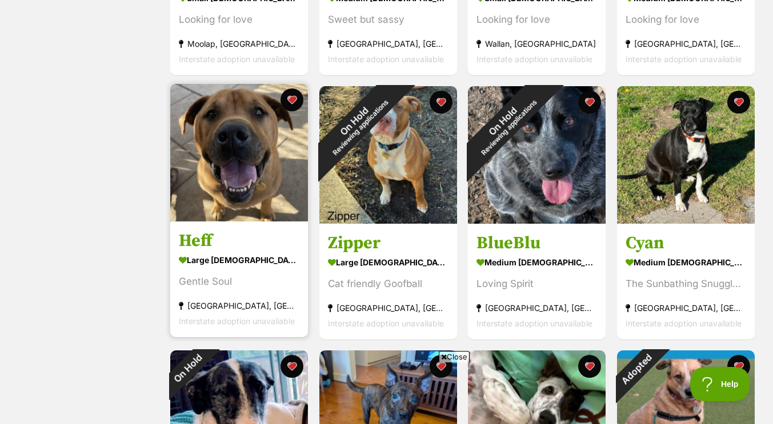
click at [305, 247] on link "Heff large male Dog Gentle Soul Strathmore Heights, VIC Interstate adoption una…" at bounding box center [239, 280] width 138 height 116
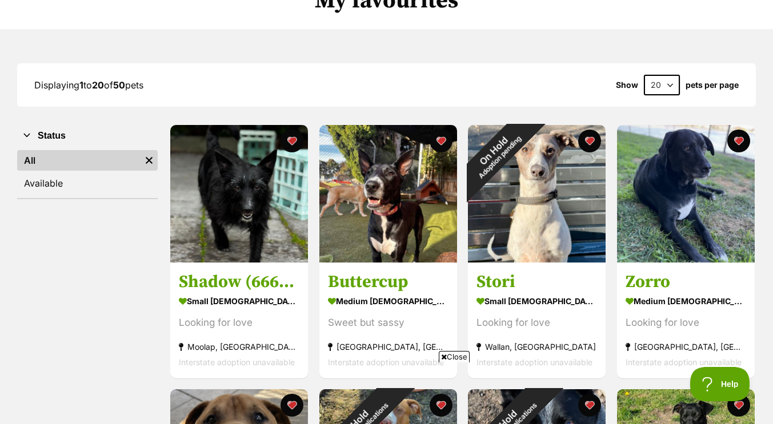
scroll to position [108, 0]
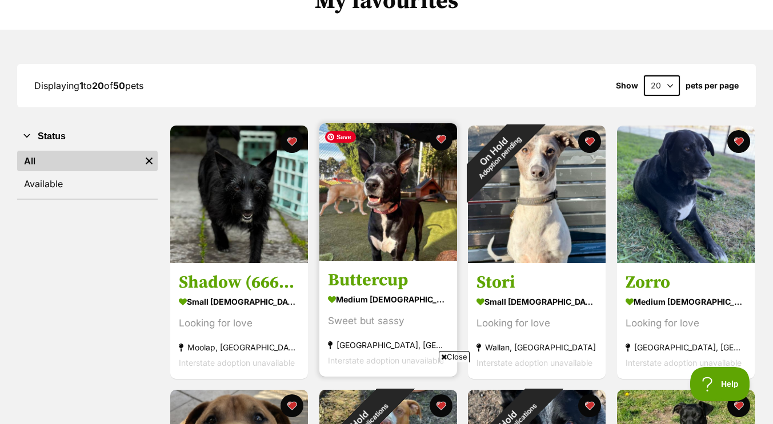
click at [358, 203] on img at bounding box center [388, 192] width 138 height 138
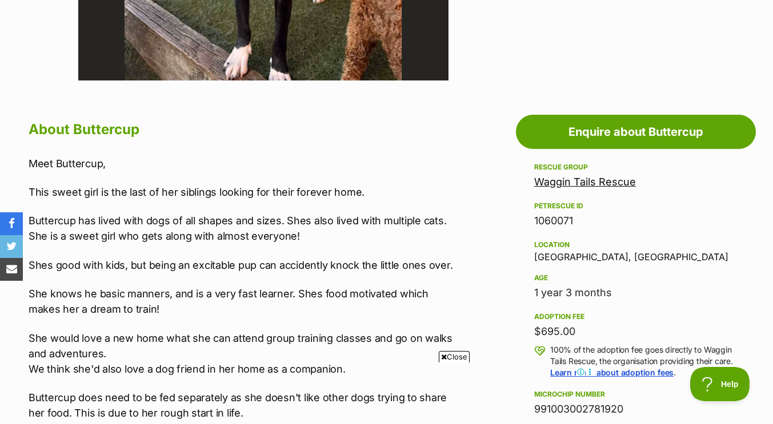
click at [743, 257] on aside "Rescue group Waggin Tails Rescue PetRescue ID 1060071 Location Boronia, VIC Age…" at bounding box center [636, 410] width 240 height 499
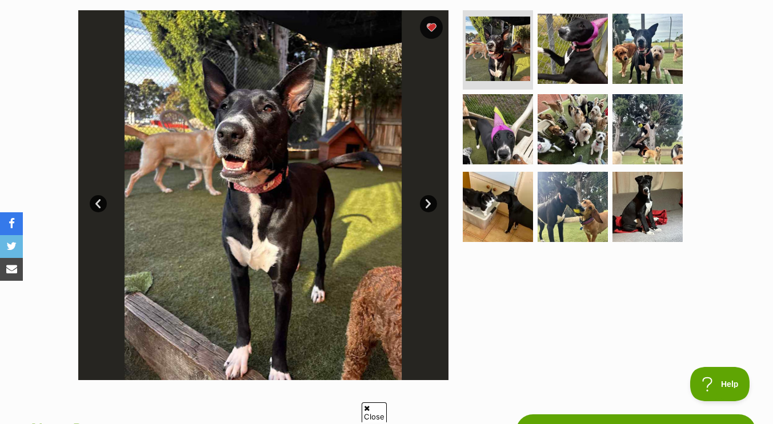
scroll to position [231, 0]
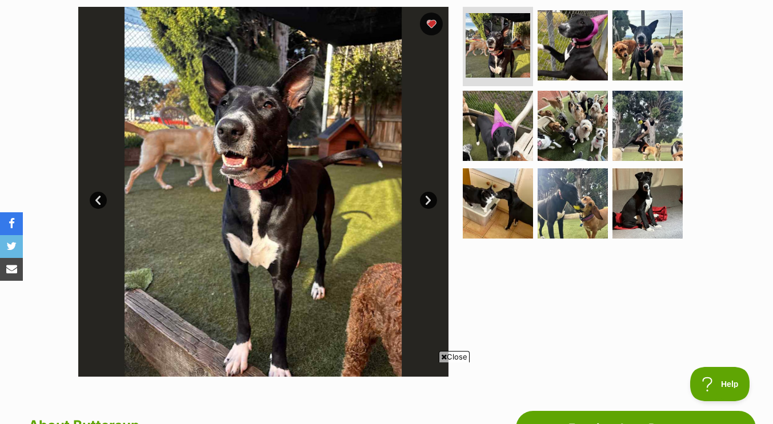
click at [426, 202] on link "Next" at bounding box center [428, 200] width 17 height 17
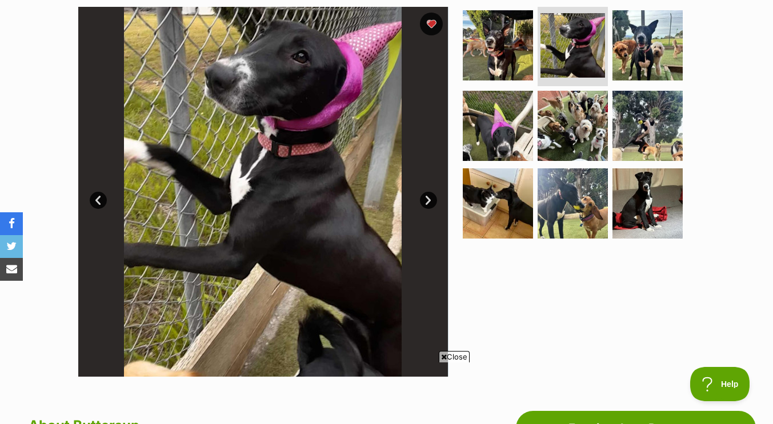
click at [426, 202] on link "Next" at bounding box center [428, 200] width 17 height 17
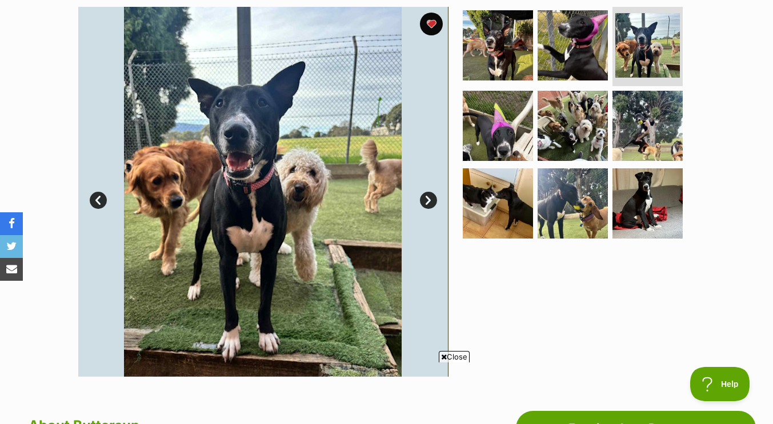
click at [426, 202] on link "Next" at bounding box center [428, 200] width 17 height 17
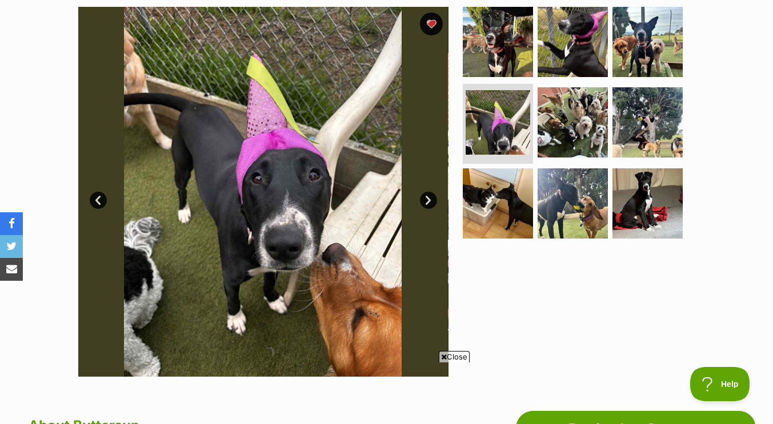
click at [426, 202] on link "Next" at bounding box center [428, 200] width 17 height 17
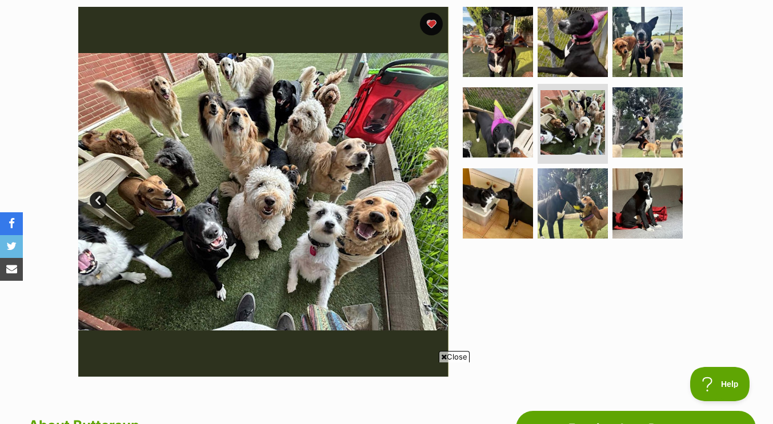
click at [426, 202] on link "Next" at bounding box center [428, 200] width 17 height 17
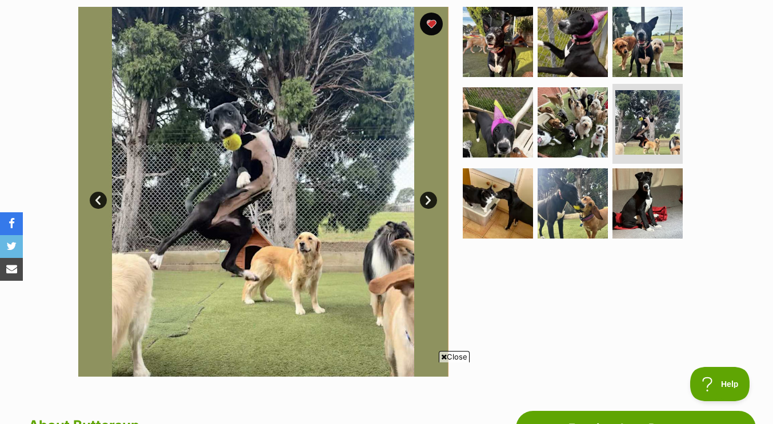
click at [426, 202] on link "Next" at bounding box center [428, 200] width 17 height 17
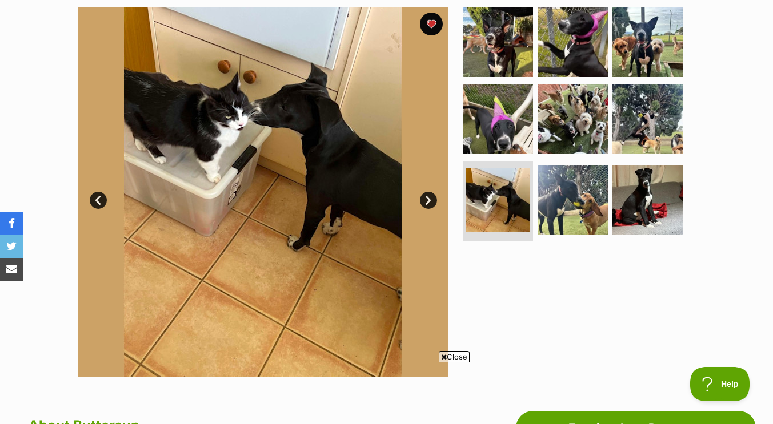
click at [426, 202] on link "Next" at bounding box center [428, 200] width 17 height 17
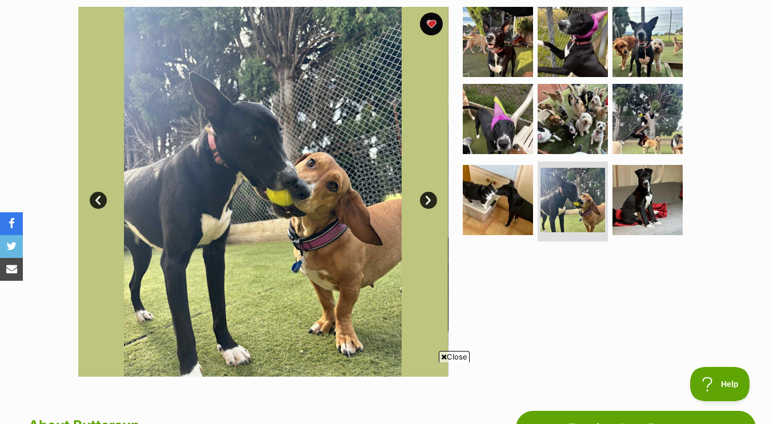
click at [426, 202] on link "Next" at bounding box center [428, 200] width 17 height 17
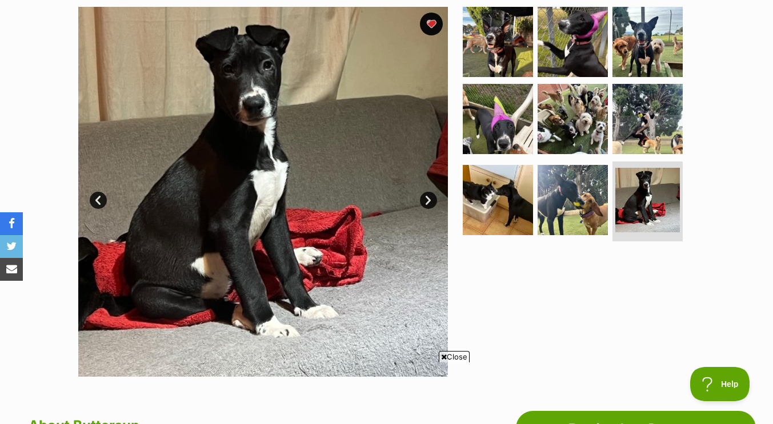
click at [426, 202] on link "Next" at bounding box center [428, 200] width 17 height 17
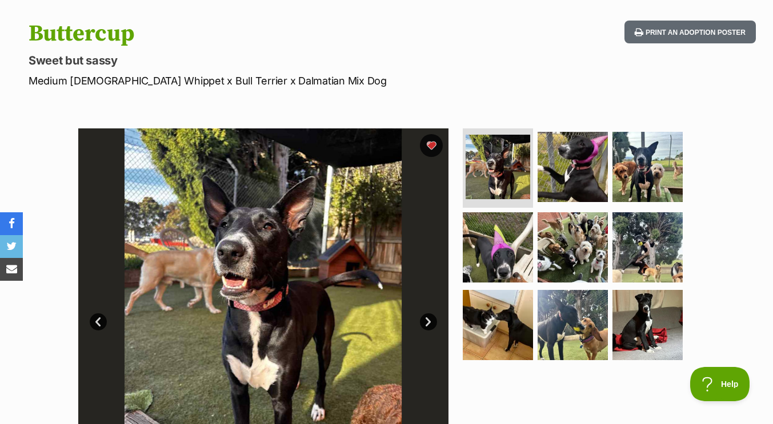
scroll to position [0, 0]
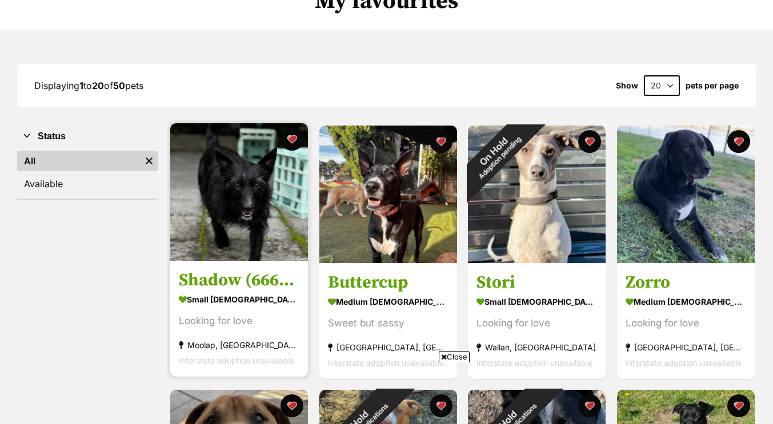
click at [286, 293] on div "small female Dog" at bounding box center [239, 299] width 121 height 17
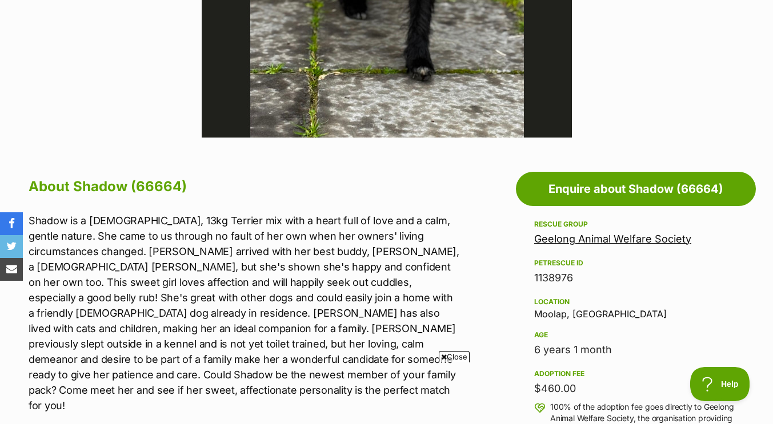
scroll to position [471, 0]
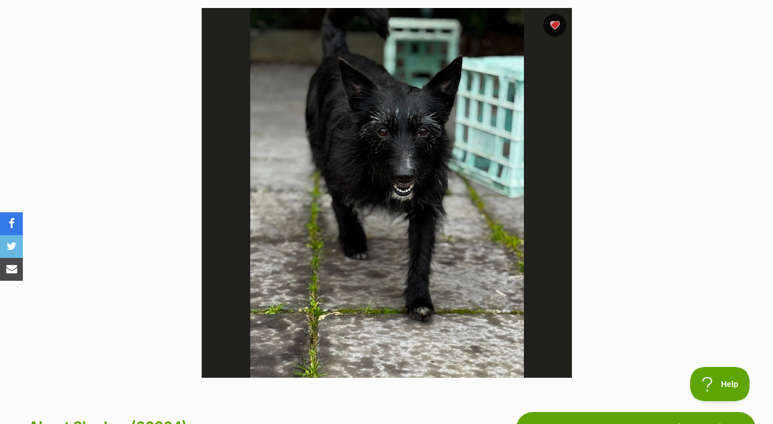
scroll to position [0, 0]
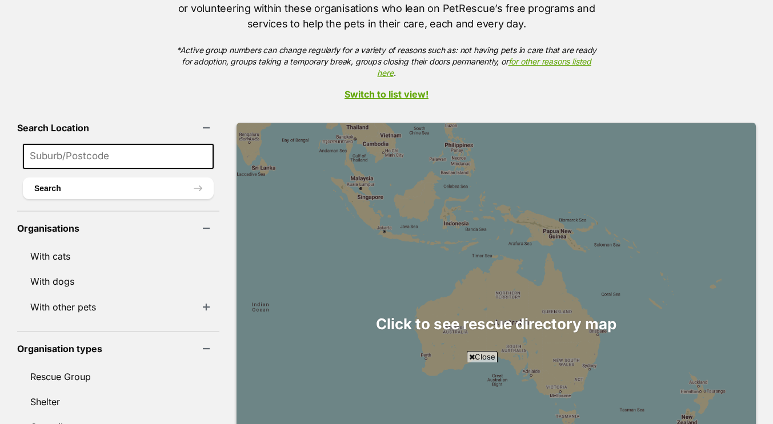
click at [66, 144] on input at bounding box center [118, 156] width 191 height 25
click at [69, 178] on button "Search" at bounding box center [118, 189] width 191 height 22
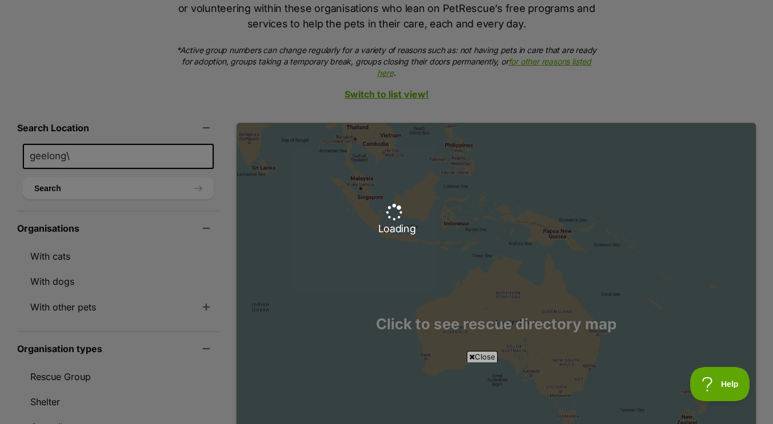
click at [83, 139] on div "Loading" at bounding box center [386, 212] width 773 height 424
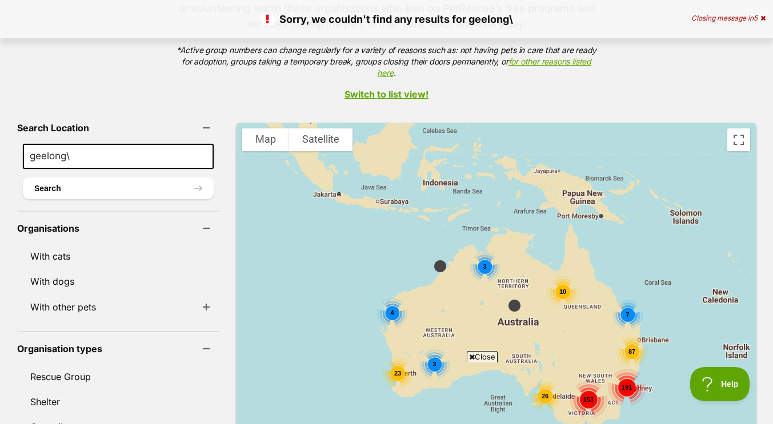
click at [83, 144] on input "geelong\" at bounding box center [118, 156] width 191 height 25
type input "geelong"
click at [23, 178] on button "Search" at bounding box center [118, 189] width 191 height 22
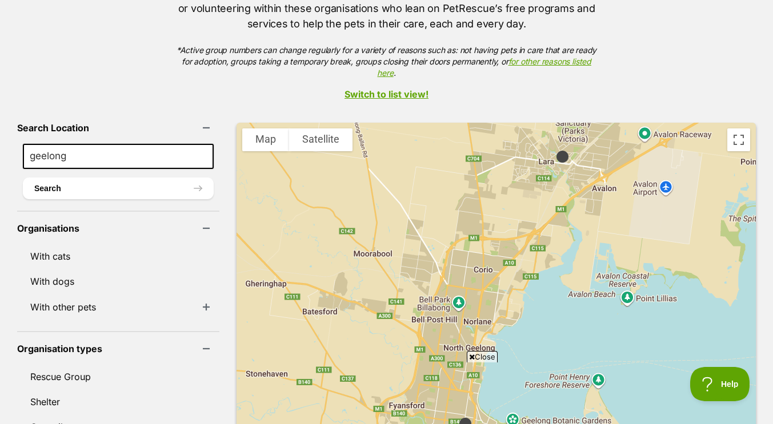
click at [551, 145] on img at bounding box center [562, 156] width 23 height 23
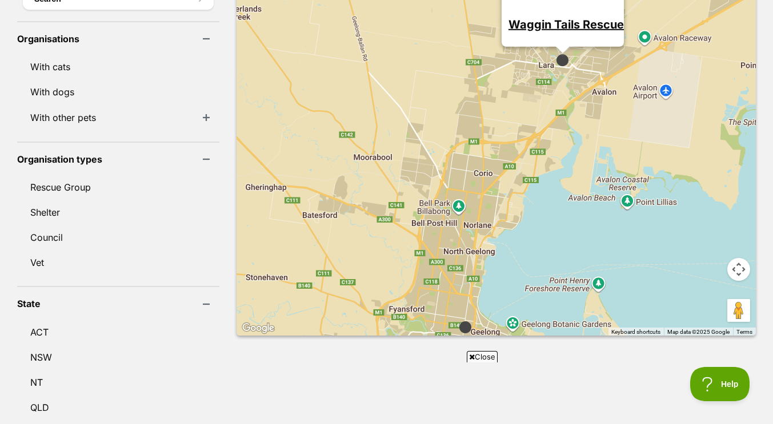
scroll to position [403, 0]
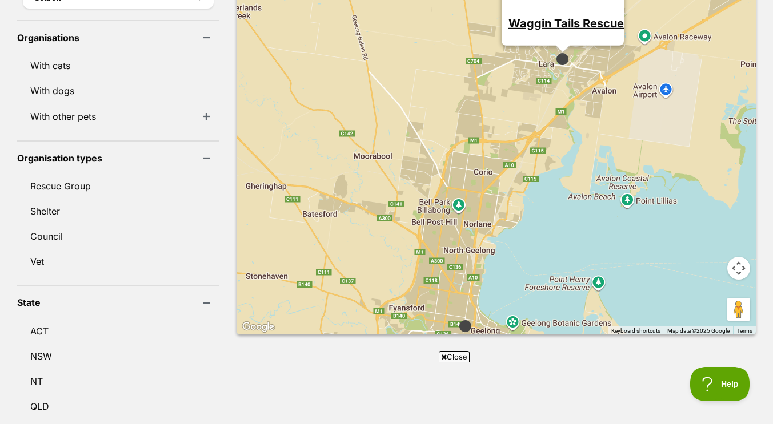
click at [707, 177] on div "Waggin Tails Rescue" at bounding box center [496, 133] width 519 height 403
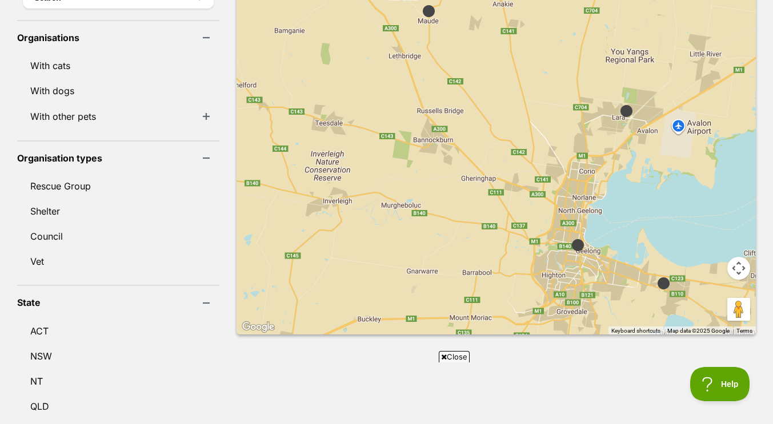
click at [566, 234] on img at bounding box center [577, 245] width 23 height 23
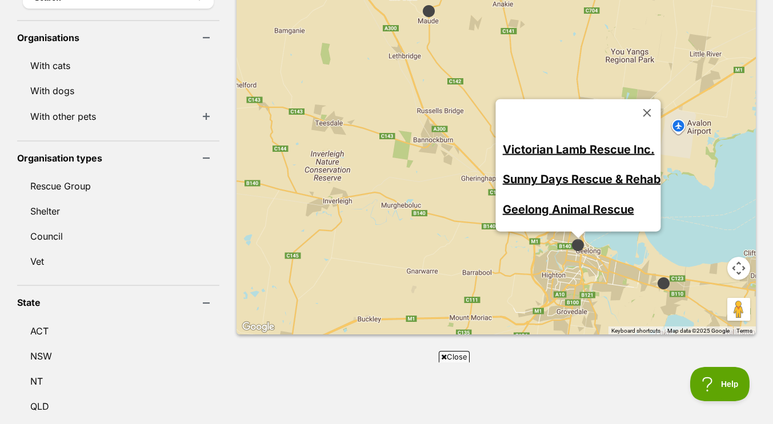
click at [549, 202] on link "Geelong Animal Rescue" at bounding box center [567, 209] width 131 height 14
click at [544, 172] on link "Sunny Days Rescue & Rehab" at bounding box center [581, 179] width 158 height 14
click at [652, 272] on img at bounding box center [663, 283] width 23 height 23
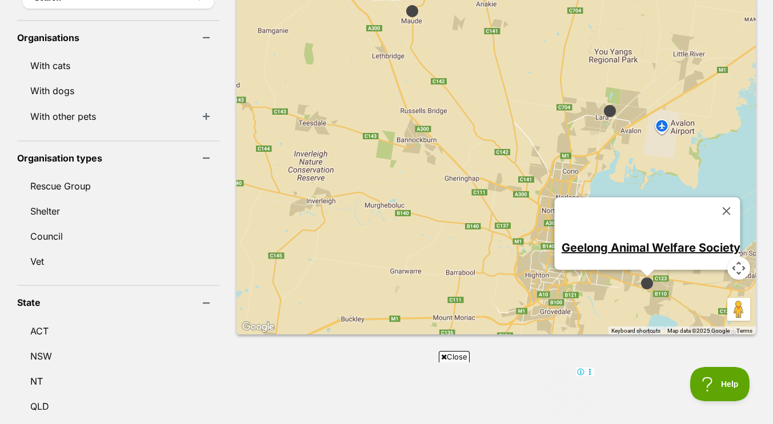
click at [598, 99] on img at bounding box center [609, 110] width 23 height 23
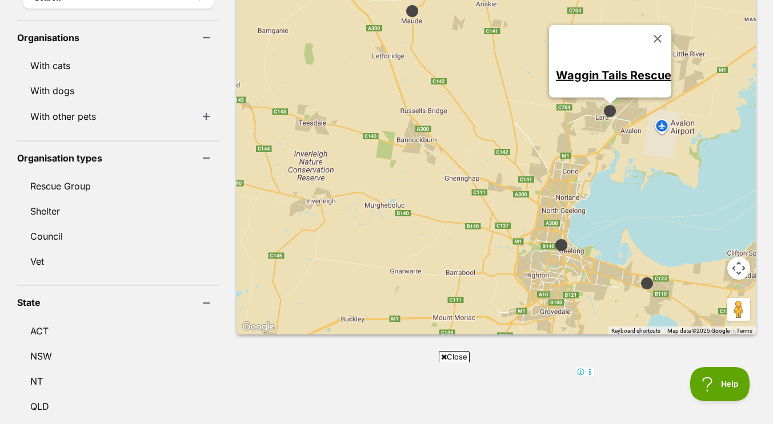
click at [570, 68] on link "Waggin Tails Rescue" at bounding box center [613, 75] width 115 height 14
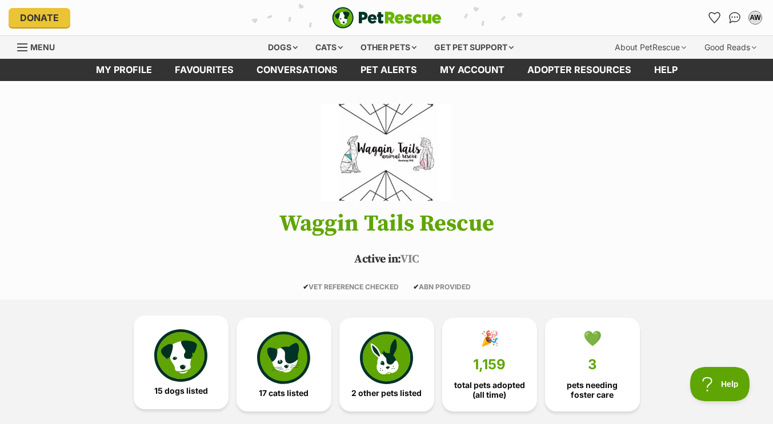
click at [175, 353] on img at bounding box center [180, 356] width 53 height 53
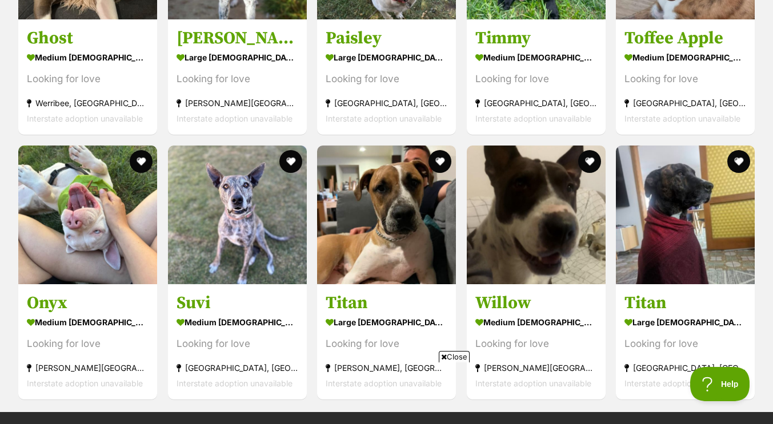
scroll to position [1684, 0]
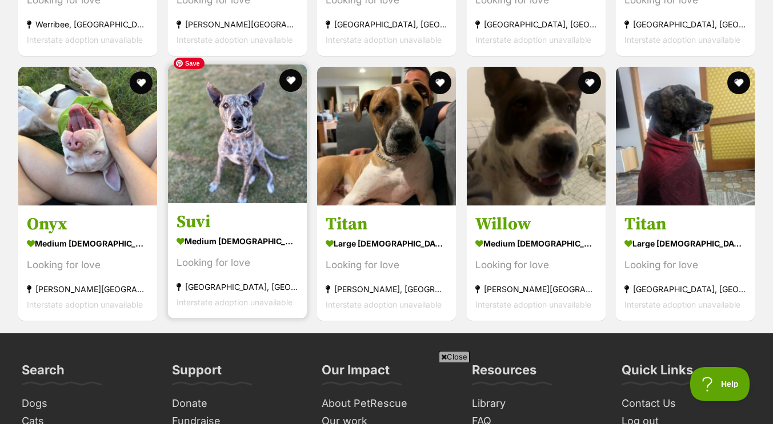
click at [251, 129] on img at bounding box center [237, 134] width 139 height 139
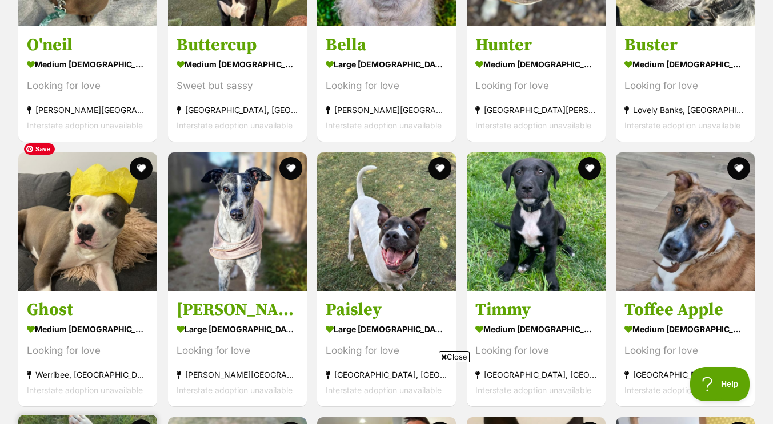
scroll to position [1387, 0]
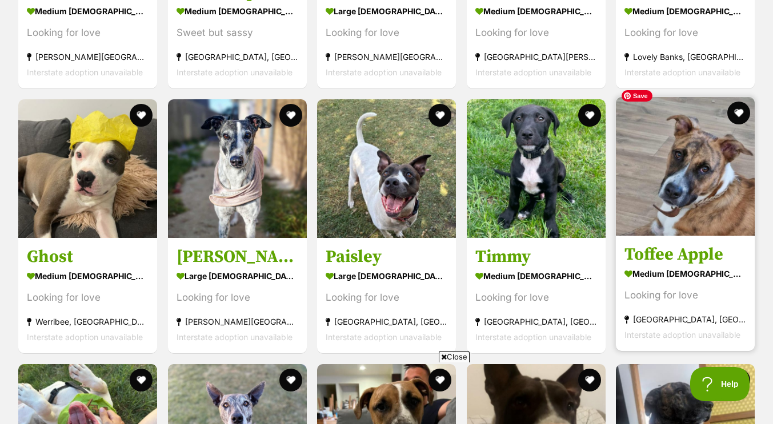
click at [676, 173] on img at bounding box center [685, 166] width 139 height 139
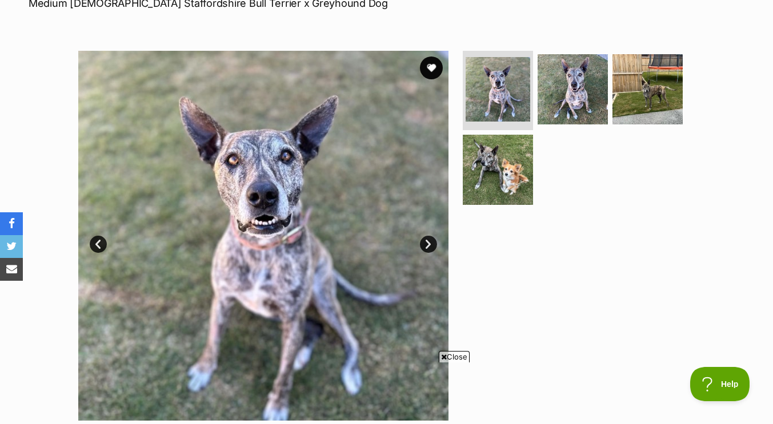
click at [427, 246] on link "Next" at bounding box center [428, 244] width 17 height 17
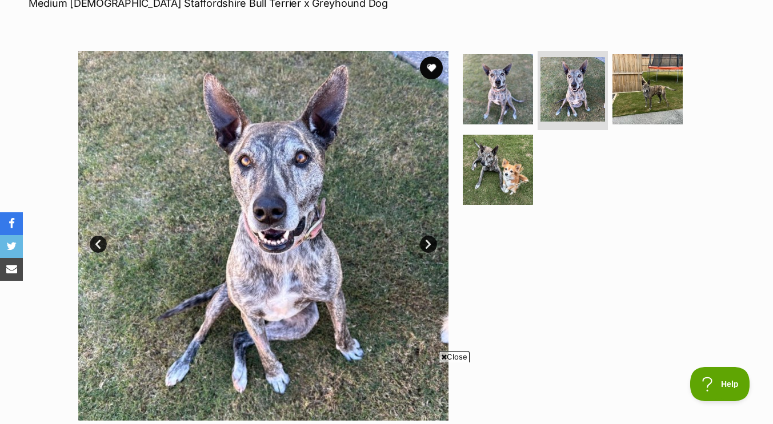
click at [427, 246] on link "Next" at bounding box center [428, 244] width 17 height 17
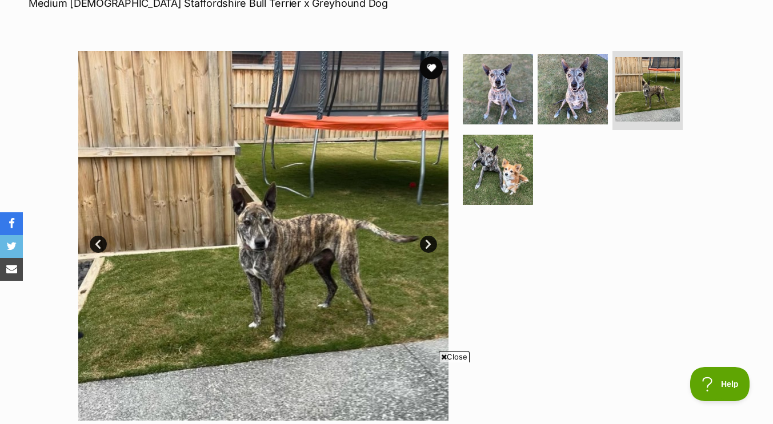
click at [427, 246] on link "Next" at bounding box center [428, 244] width 17 height 17
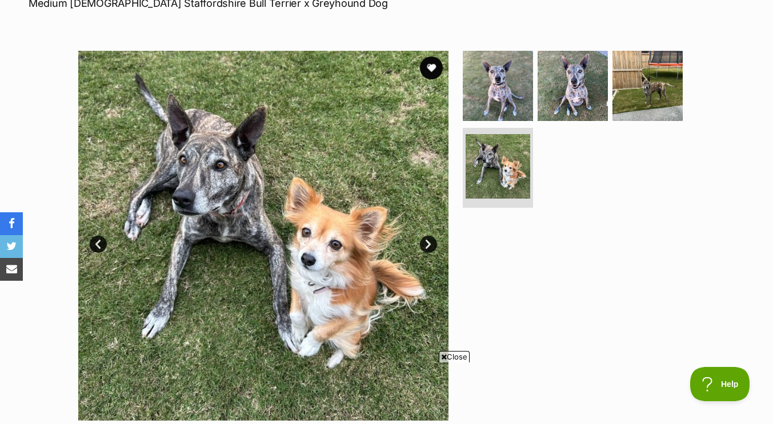
click at [427, 246] on link "Next" at bounding box center [428, 244] width 17 height 17
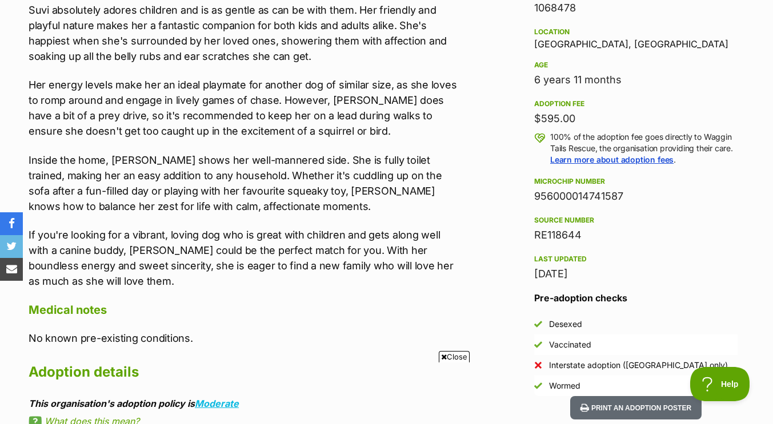
scroll to position [741, 0]
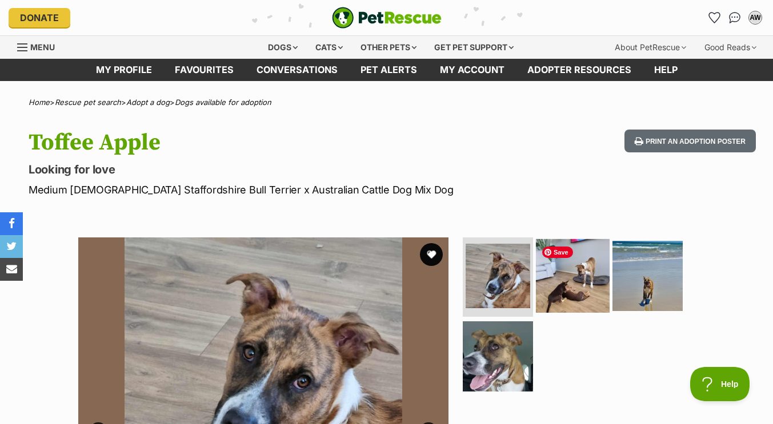
click at [591, 288] on img at bounding box center [573, 276] width 74 height 74
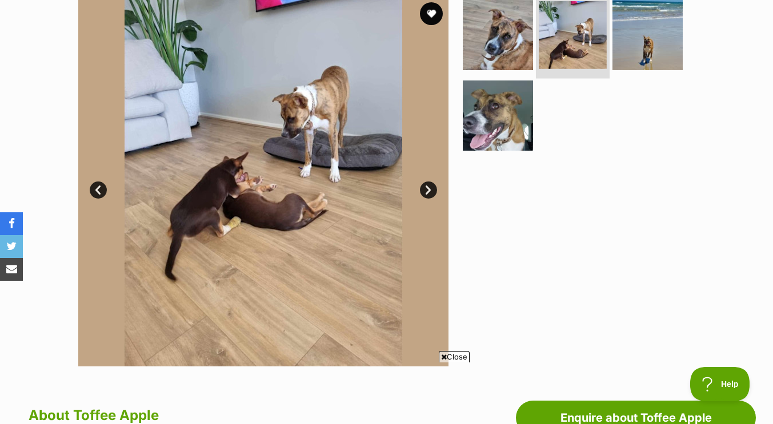
scroll to position [245, 0]
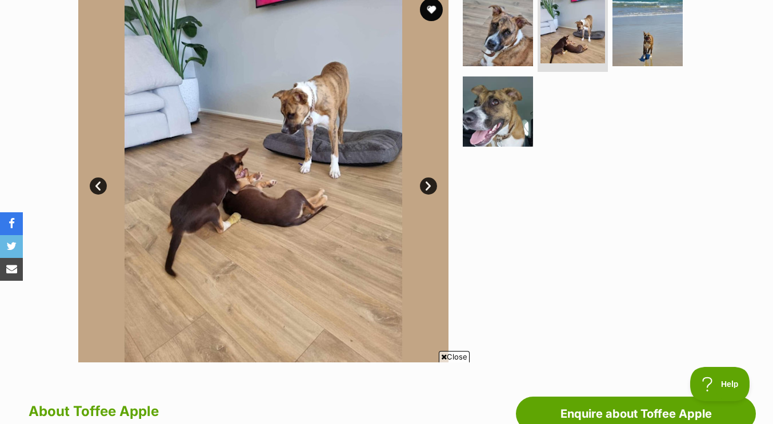
click at [426, 183] on link "Next" at bounding box center [428, 186] width 17 height 17
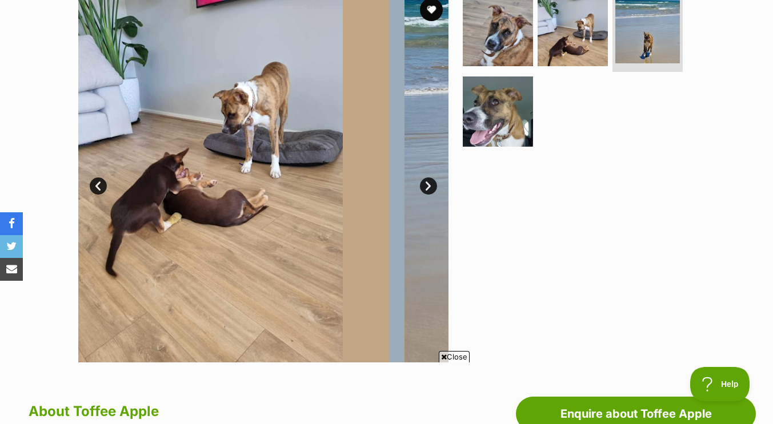
scroll to position [0, 0]
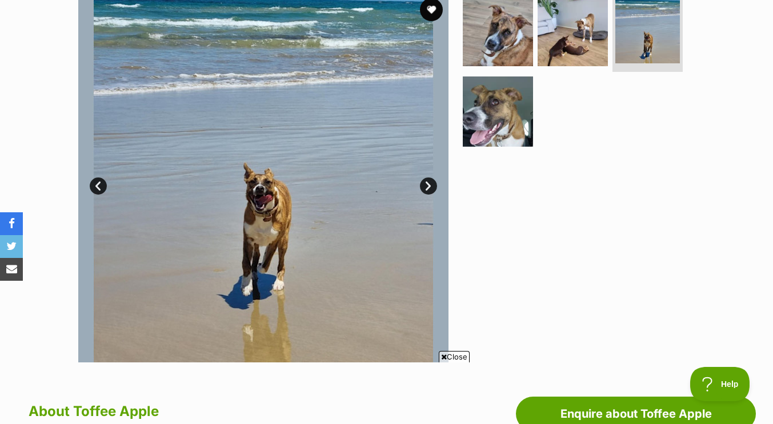
click at [426, 183] on link "Next" at bounding box center [428, 186] width 17 height 17
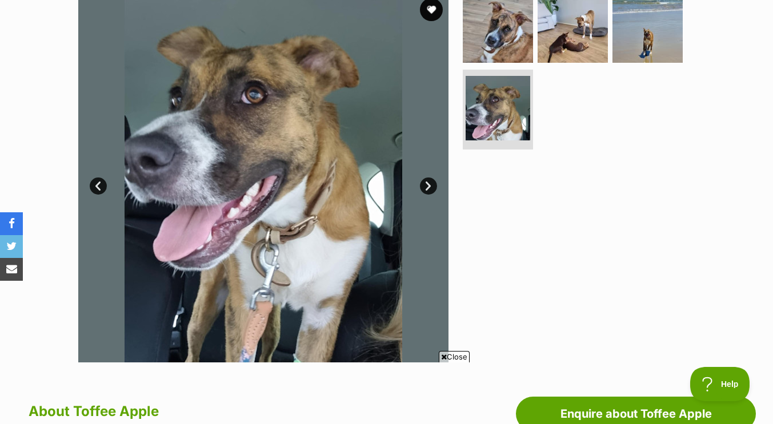
click at [426, 183] on link "Next" at bounding box center [428, 186] width 17 height 17
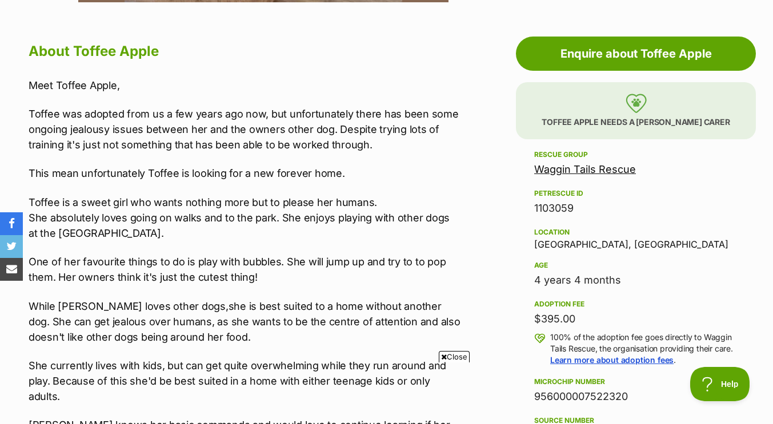
scroll to position [633, 0]
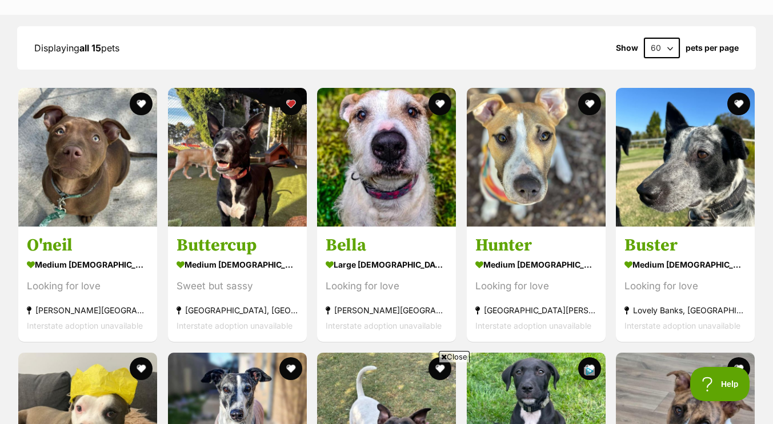
scroll to position [1132, 0]
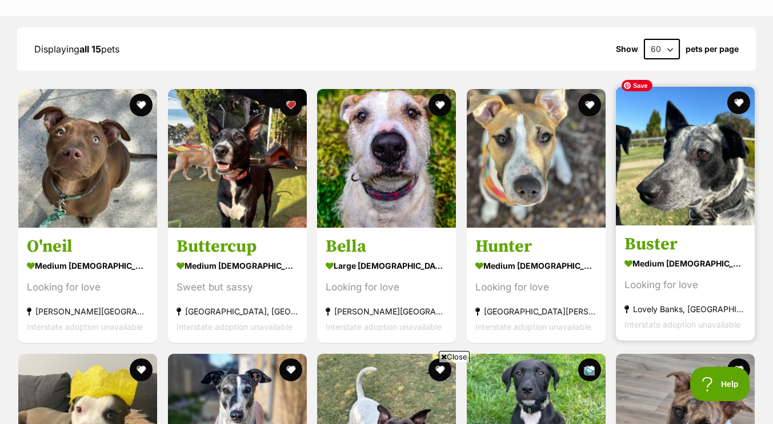
click at [700, 125] on img at bounding box center [685, 156] width 139 height 139
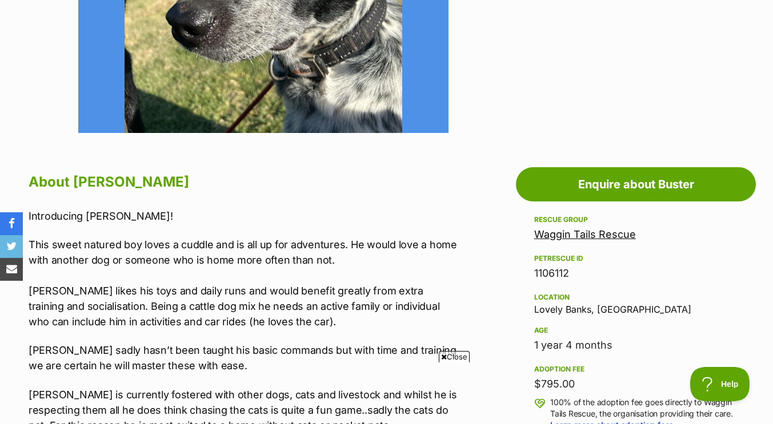
scroll to position [479, 0]
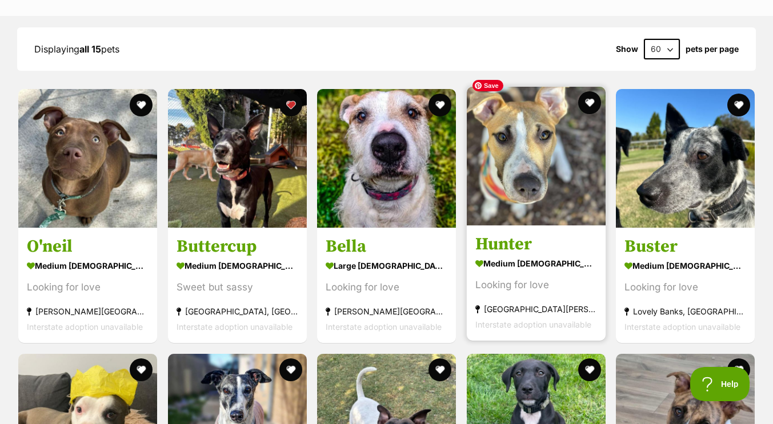
click at [551, 146] on img at bounding box center [536, 156] width 139 height 139
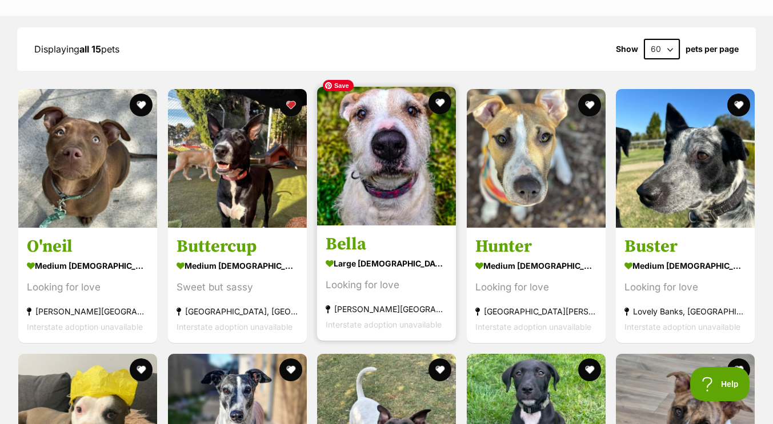
click at [376, 167] on img at bounding box center [386, 156] width 139 height 139
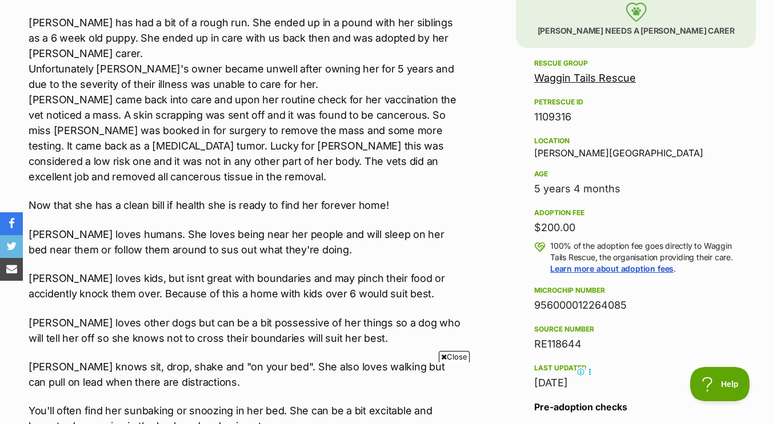
scroll to position [671, 0]
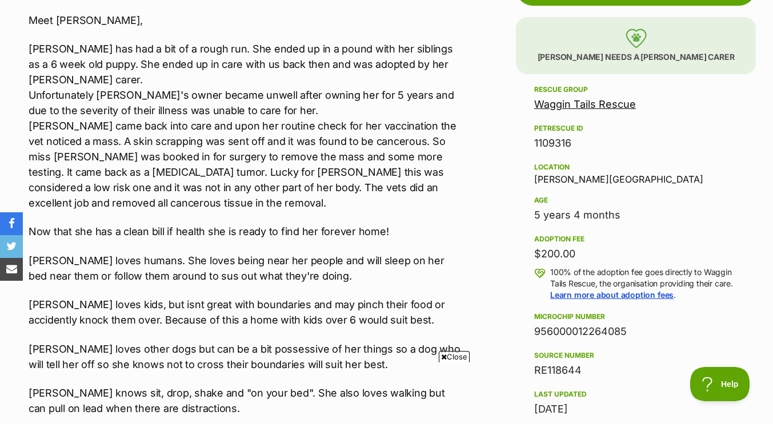
click at [429, 200] on div "Meet Bella, Bella has had a bit of a rough run. She ended up in a pound with he…" at bounding box center [245, 281] width 432 height 537
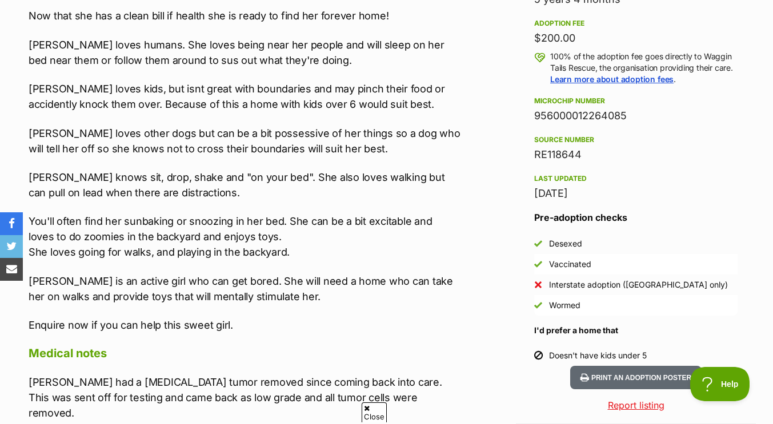
scroll to position [943, 0]
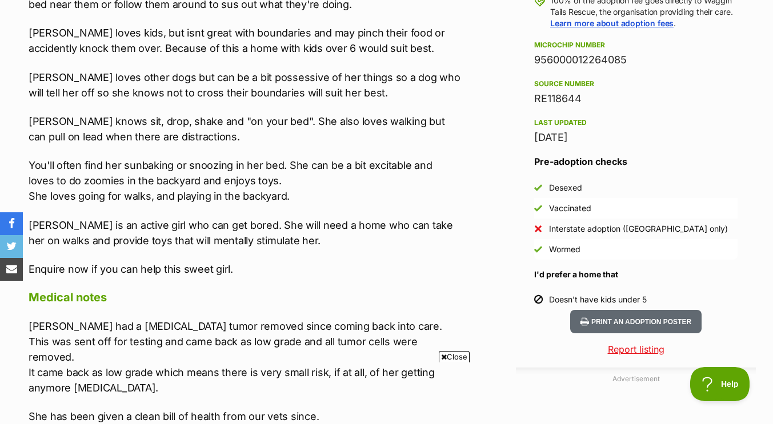
click at [530, 160] on aside "Rescue group Waggin Tails Rescue PetRescue ID 1109316 Location Corio, VIC Age 5…" at bounding box center [636, 60] width 240 height 499
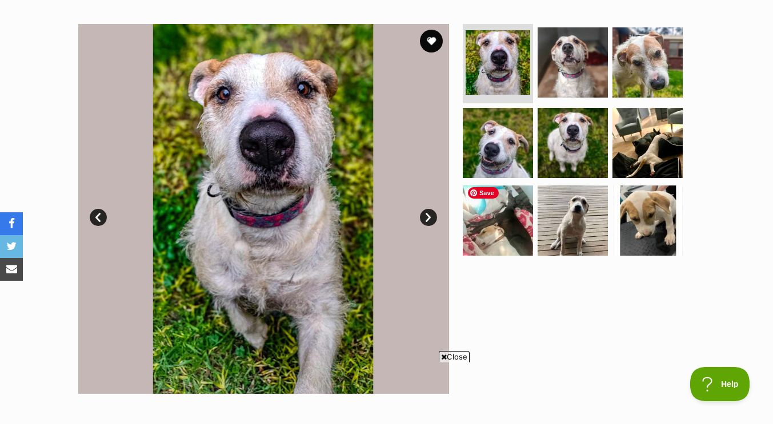
scroll to position [214, 0]
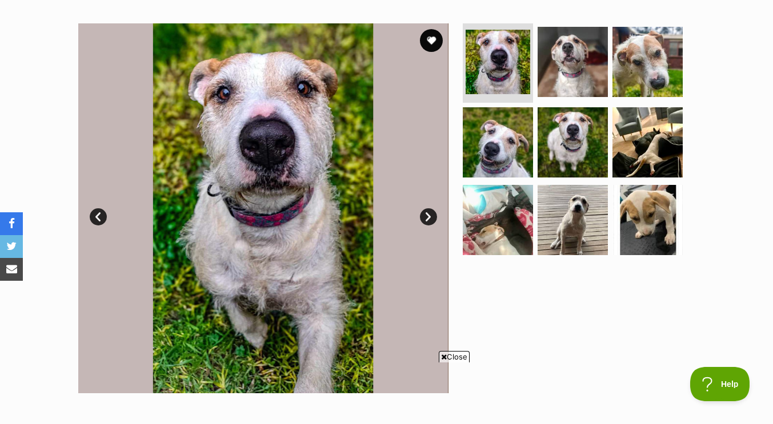
click at [430, 214] on link "Next" at bounding box center [428, 217] width 17 height 17
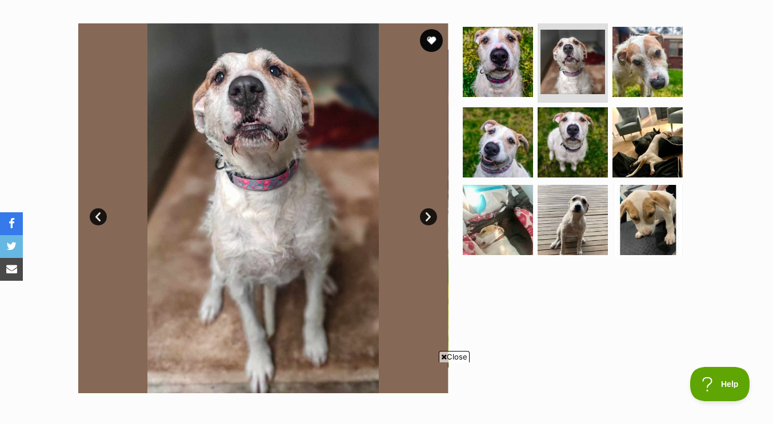
click at [430, 214] on link "Next" at bounding box center [428, 217] width 17 height 17
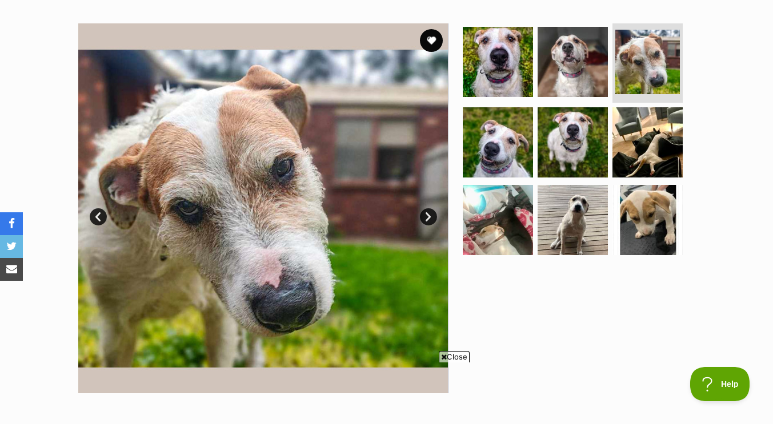
click at [430, 214] on link "Next" at bounding box center [428, 217] width 17 height 17
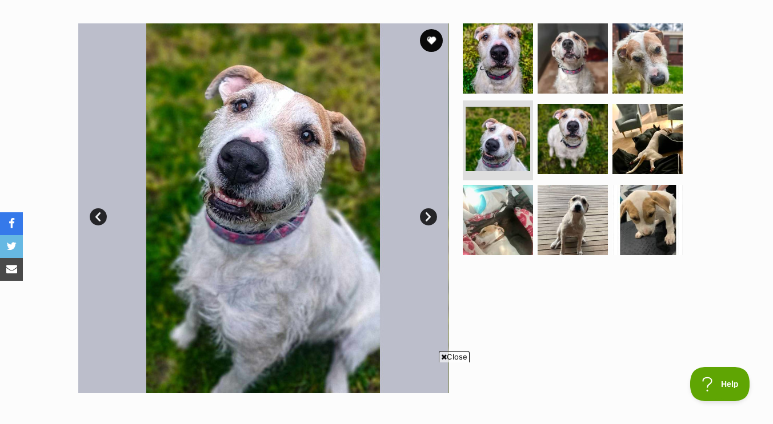
click at [430, 214] on link "Next" at bounding box center [428, 217] width 17 height 17
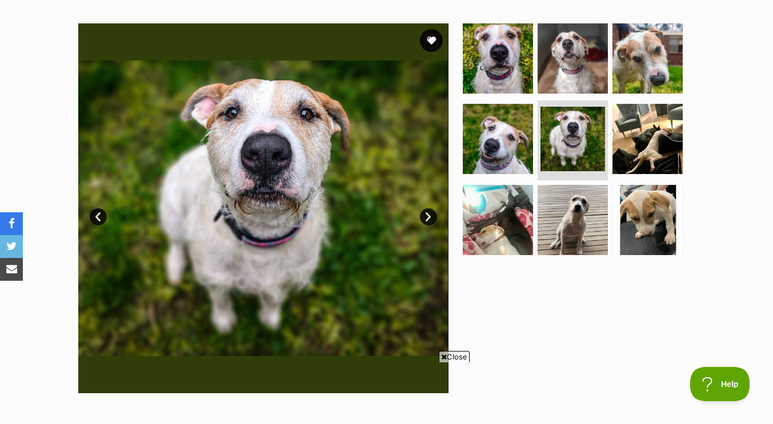
click at [430, 214] on link "Next" at bounding box center [428, 217] width 17 height 17
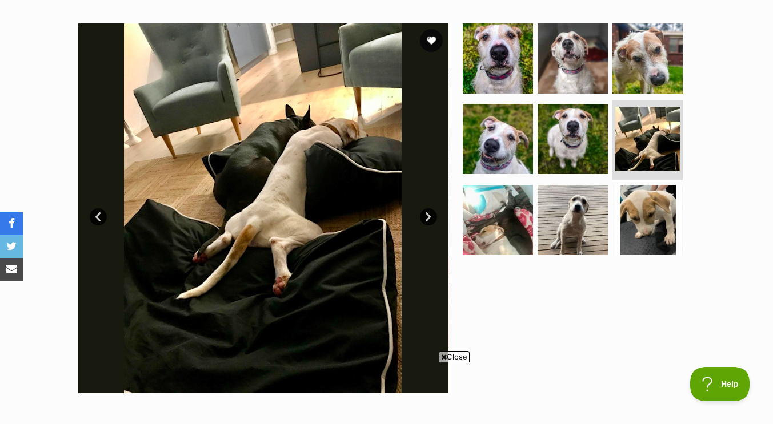
click at [430, 214] on link "Next" at bounding box center [428, 217] width 17 height 17
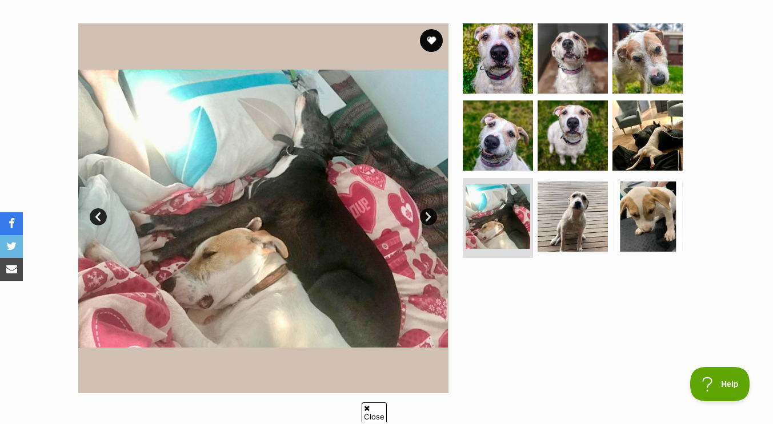
click at [430, 214] on link "Next" at bounding box center [428, 217] width 17 height 17
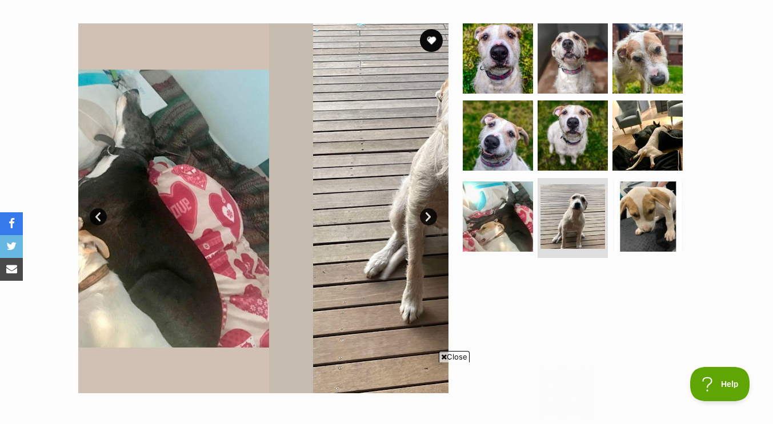
scroll to position [0, 0]
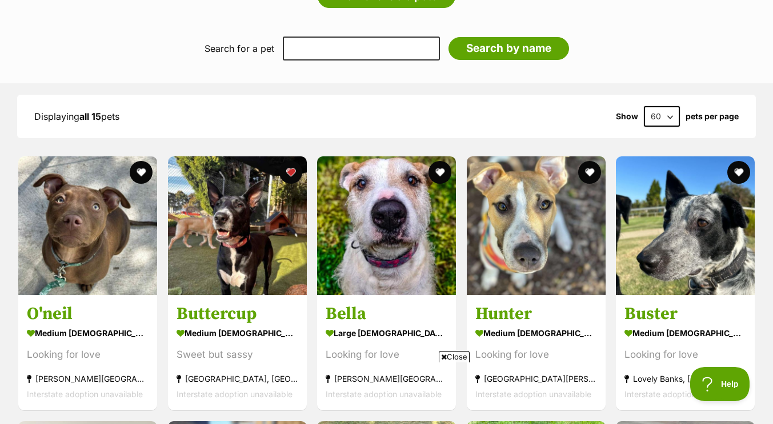
scroll to position [1064, 0]
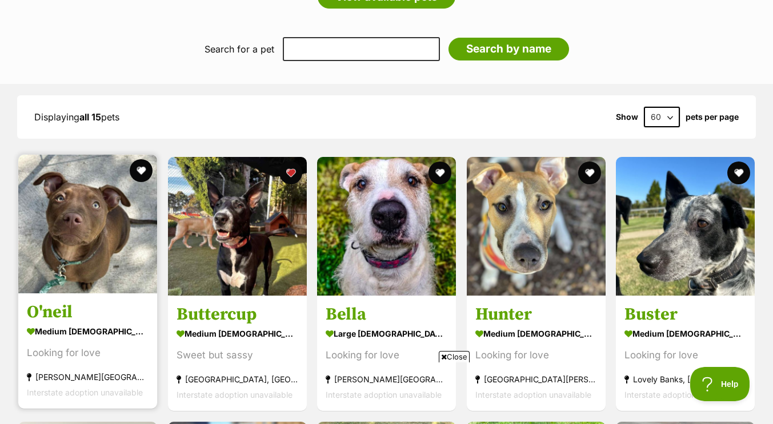
click at [114, 302] on h3 "O'neil" at bounding box center [88, 313] width 122 height 22
